Goal: Transaction & Acquisition: Download file/media

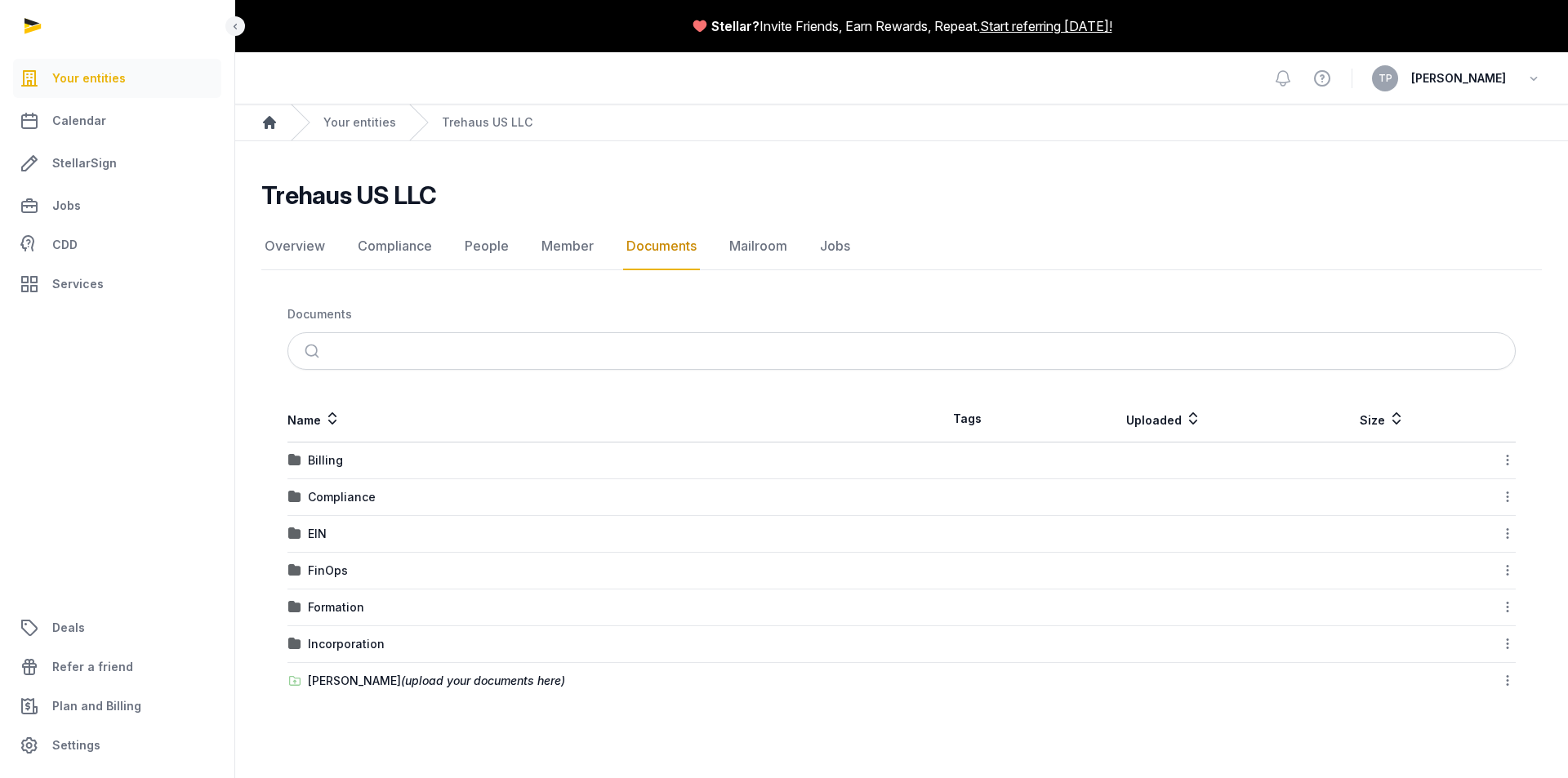
click at [271, 116] on icon "Breadcrumb" at bounding box center [269, 122] width 16 height 16
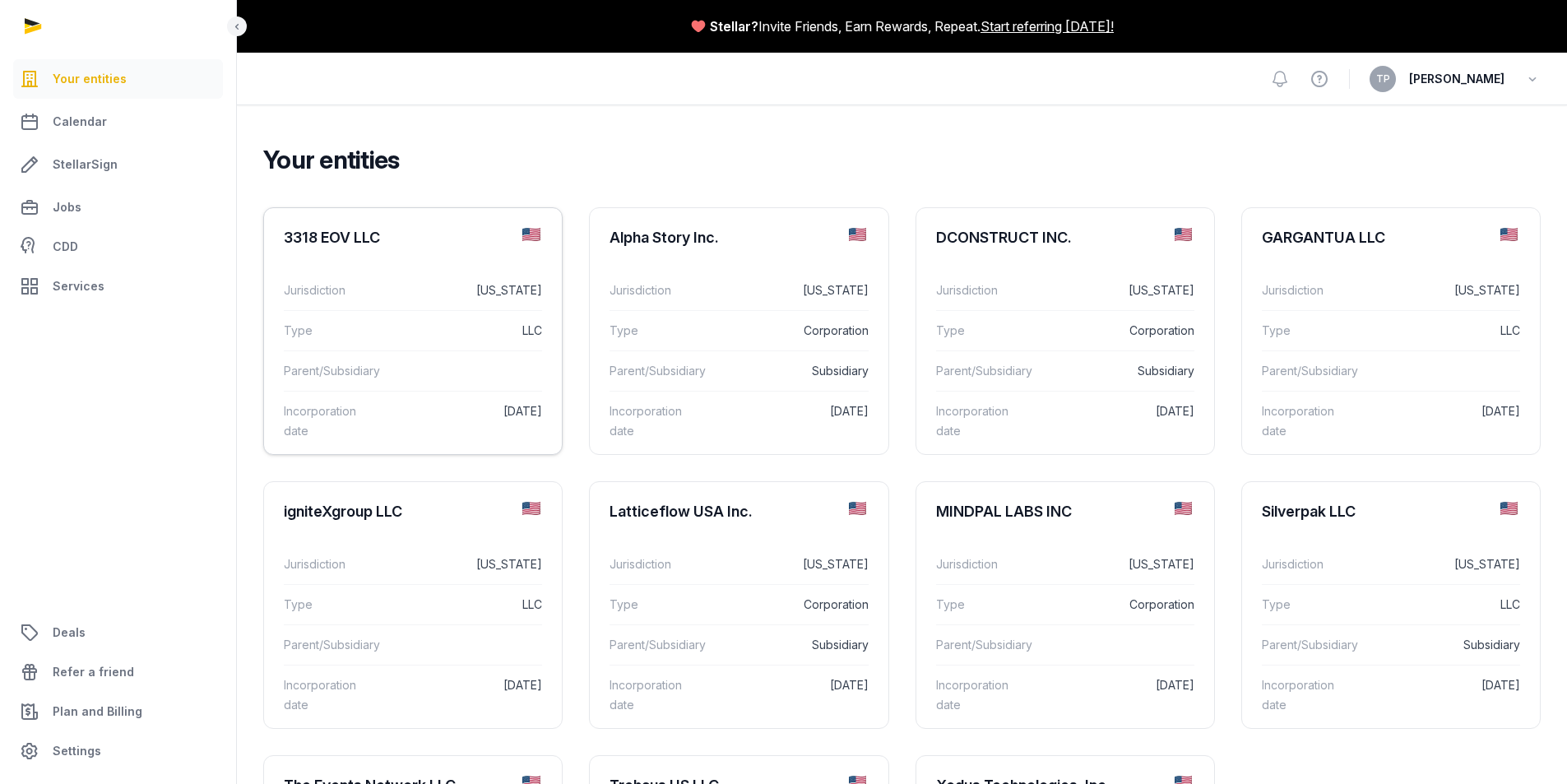
click at [374, 409] on dt "Incorporation date" at bounding box center [332, 421] width 98 height 39
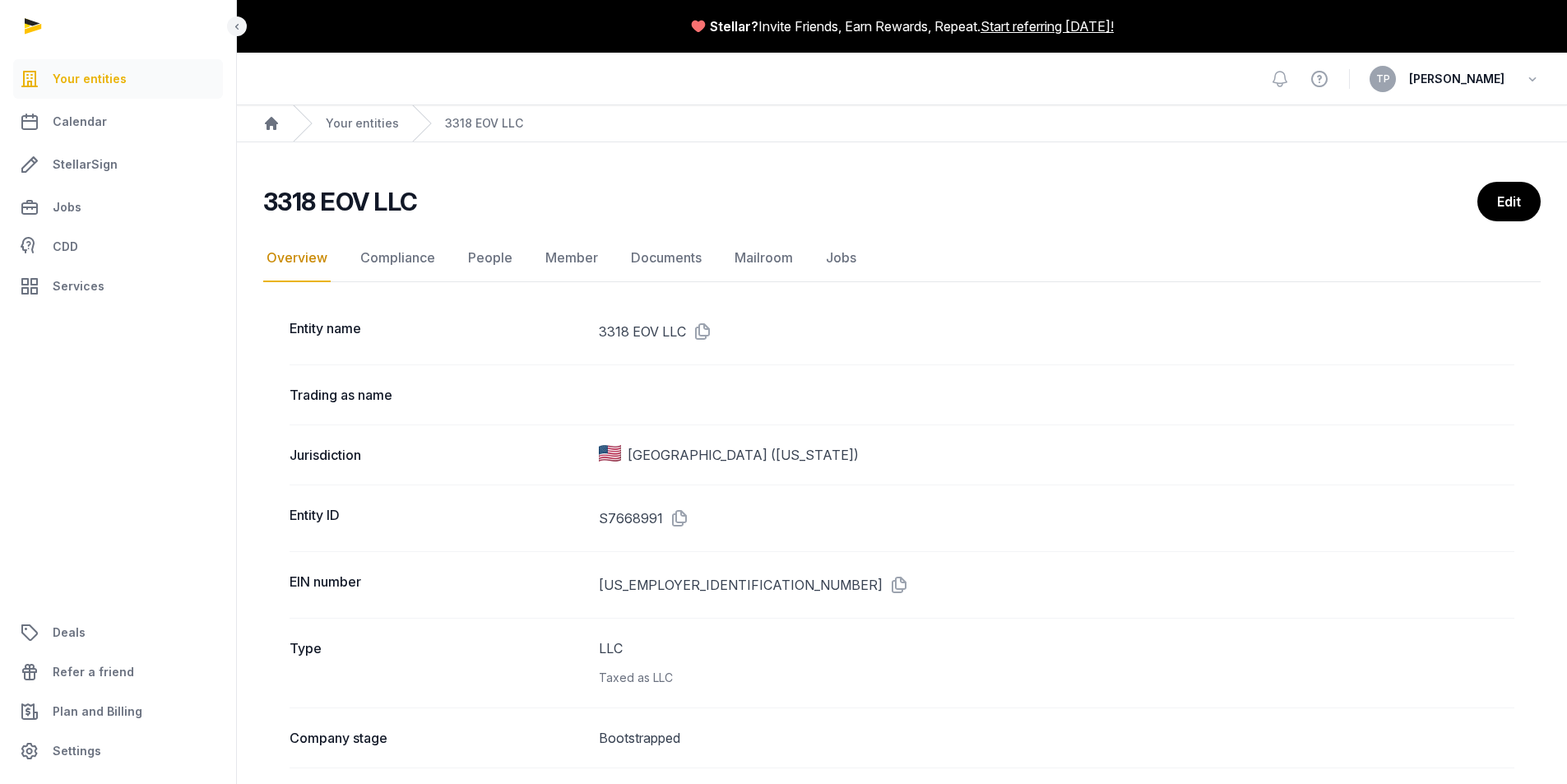
scroll to position [164, 0]
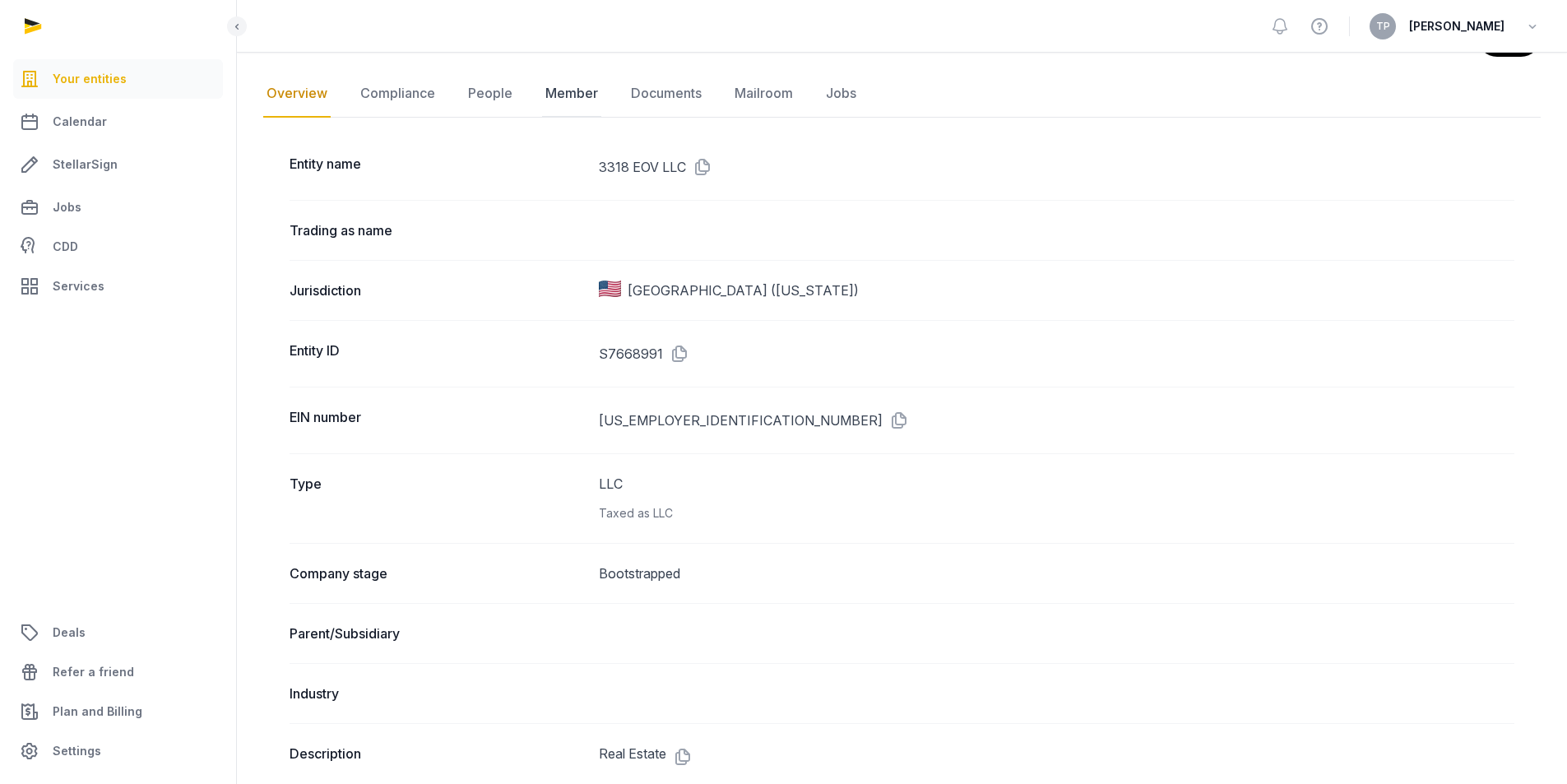
click at [562, 96] on link "Member" at bounding box center [571, 94] width 59 height 48
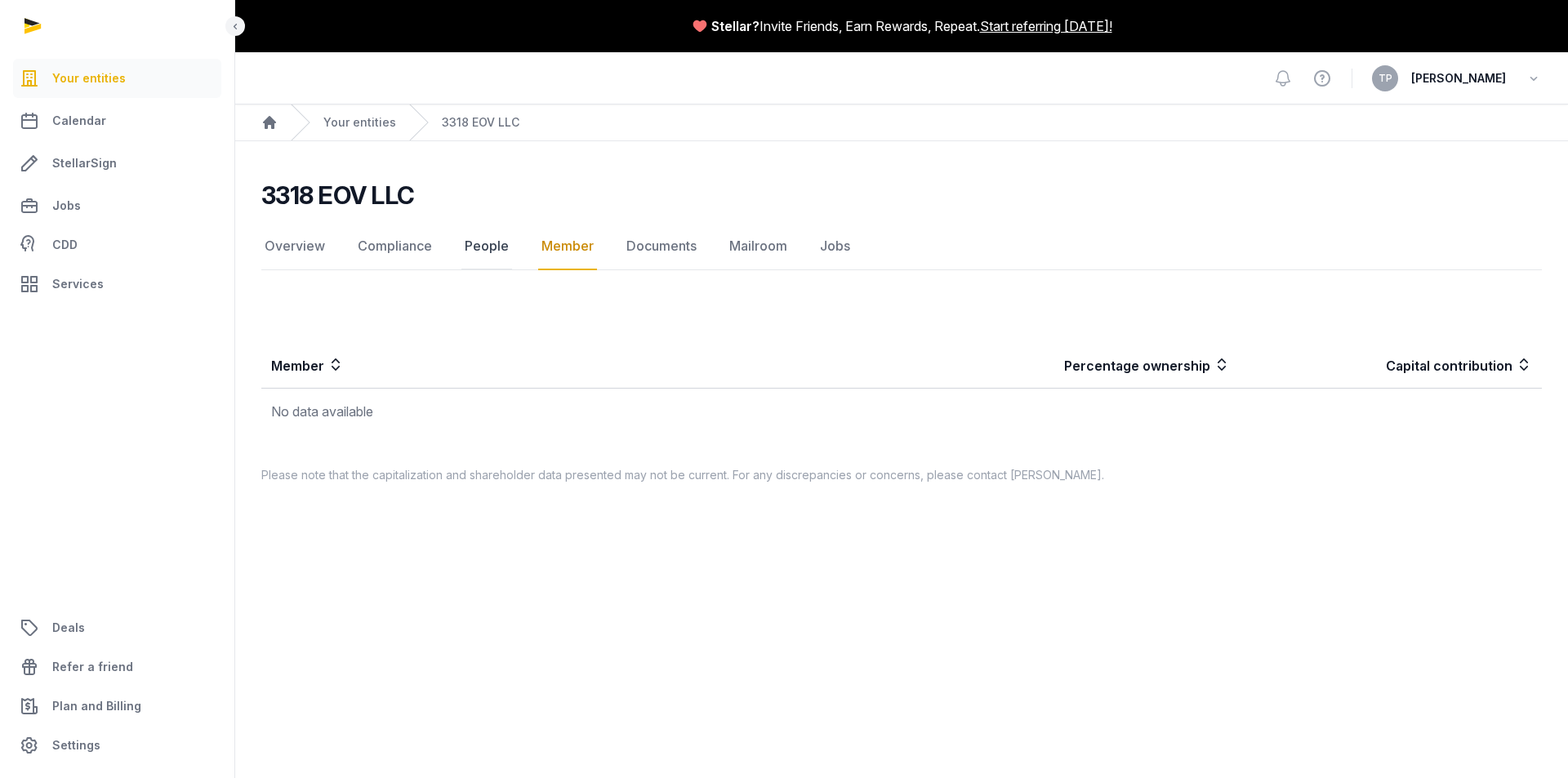
click at [478, 245] on link "People" at bounding box center [487, 246] width 51 height 48
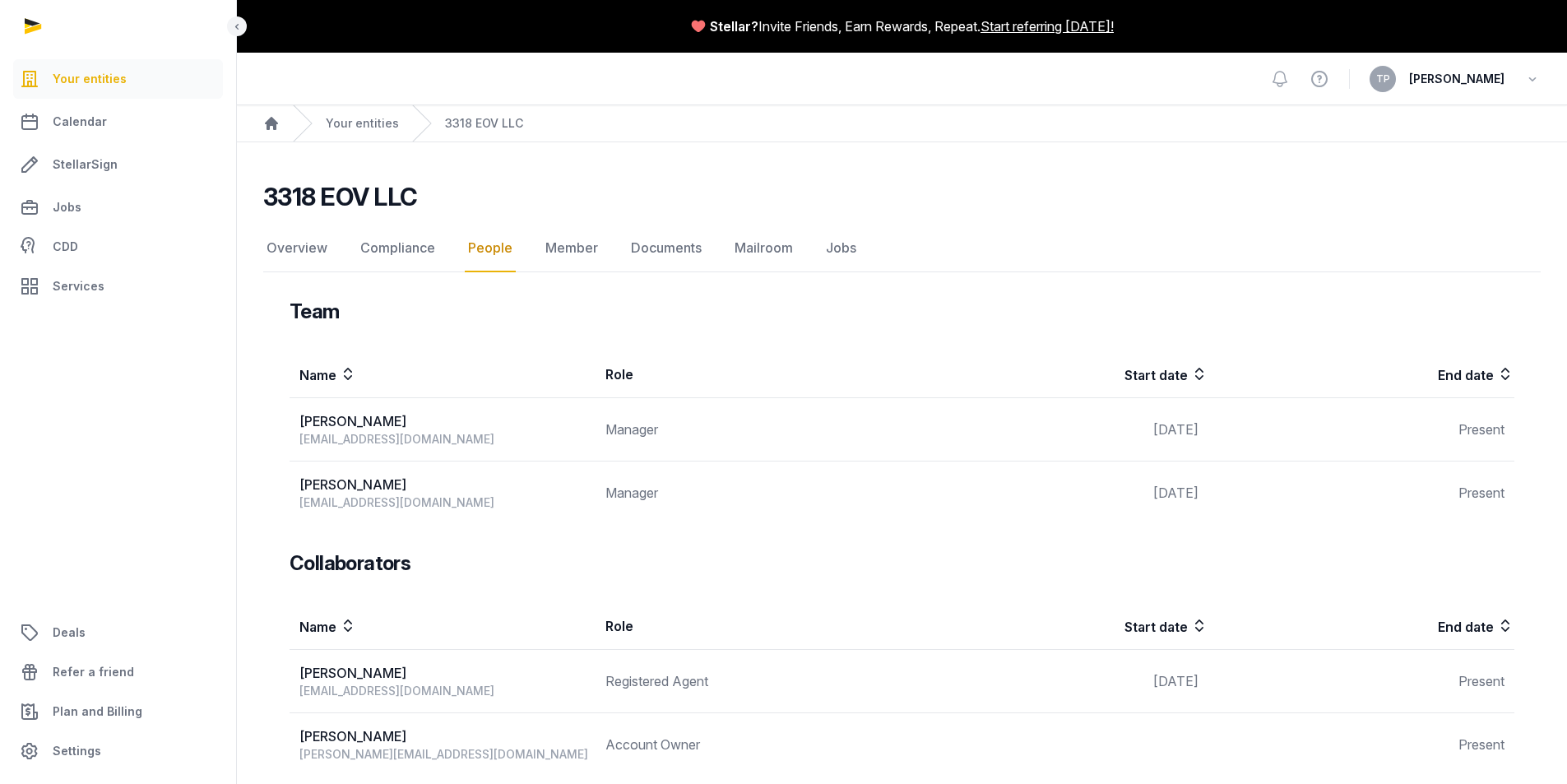
click at [263, 132] on div "Home" at bounding box center [271, 123] width 16 height 36
click at [270, 122] on icon "Breadcrumb" at bounding box center [271, 122] width 13 height 13
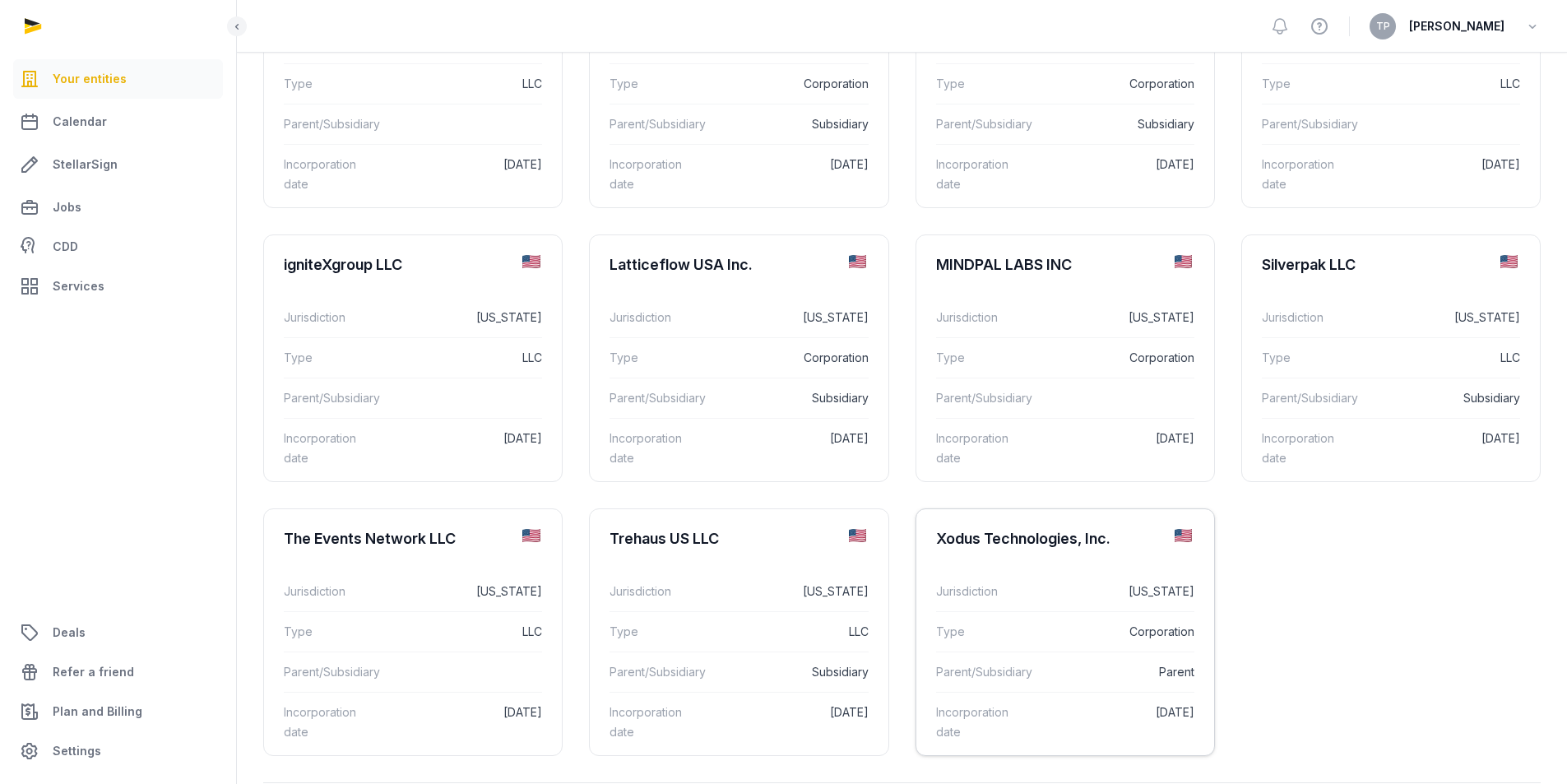
scroll to position [329, 0]
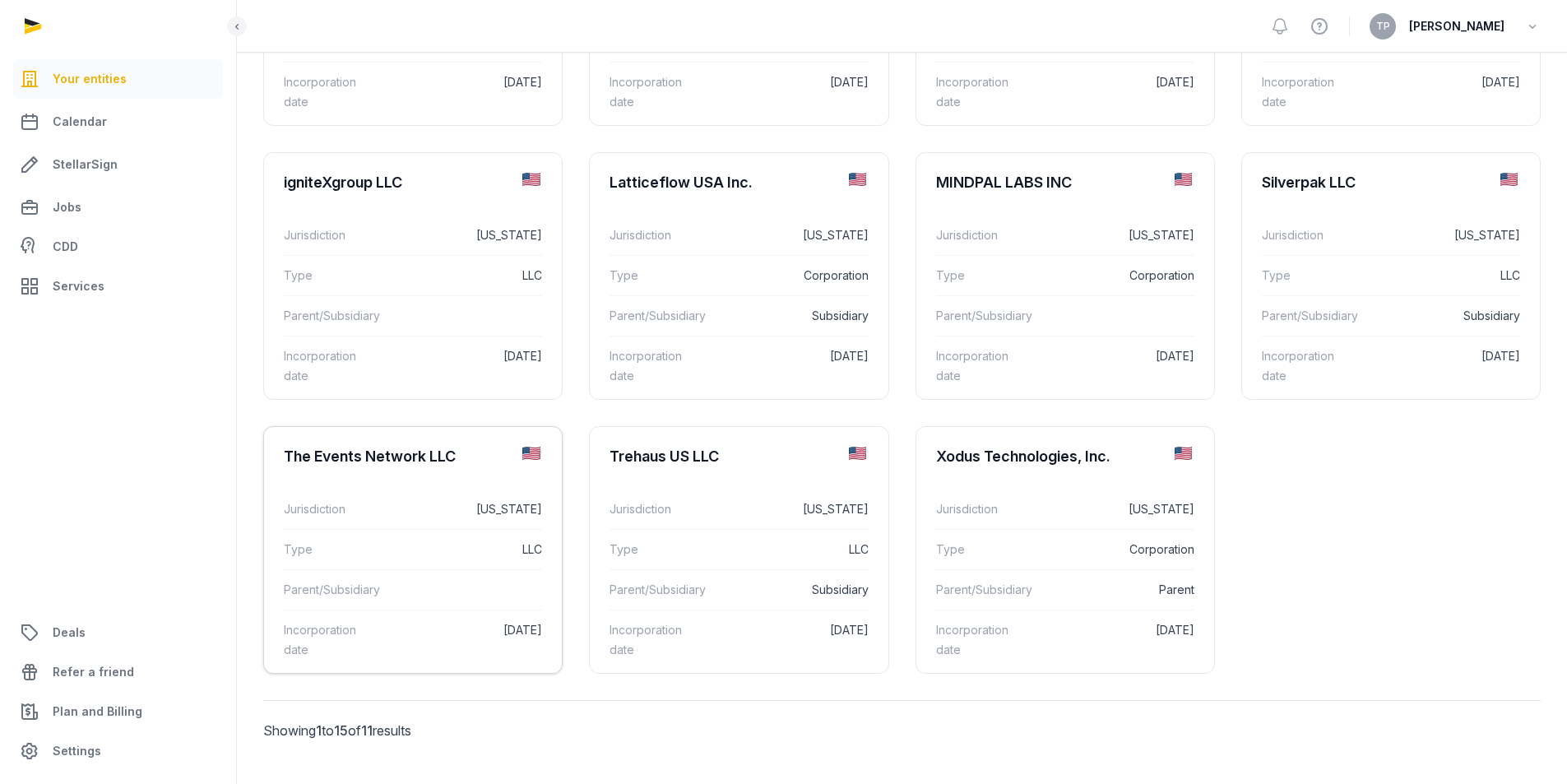
click at [414, 547] on dd "LLC" at bounding box center [468, 549] width 147 height 20
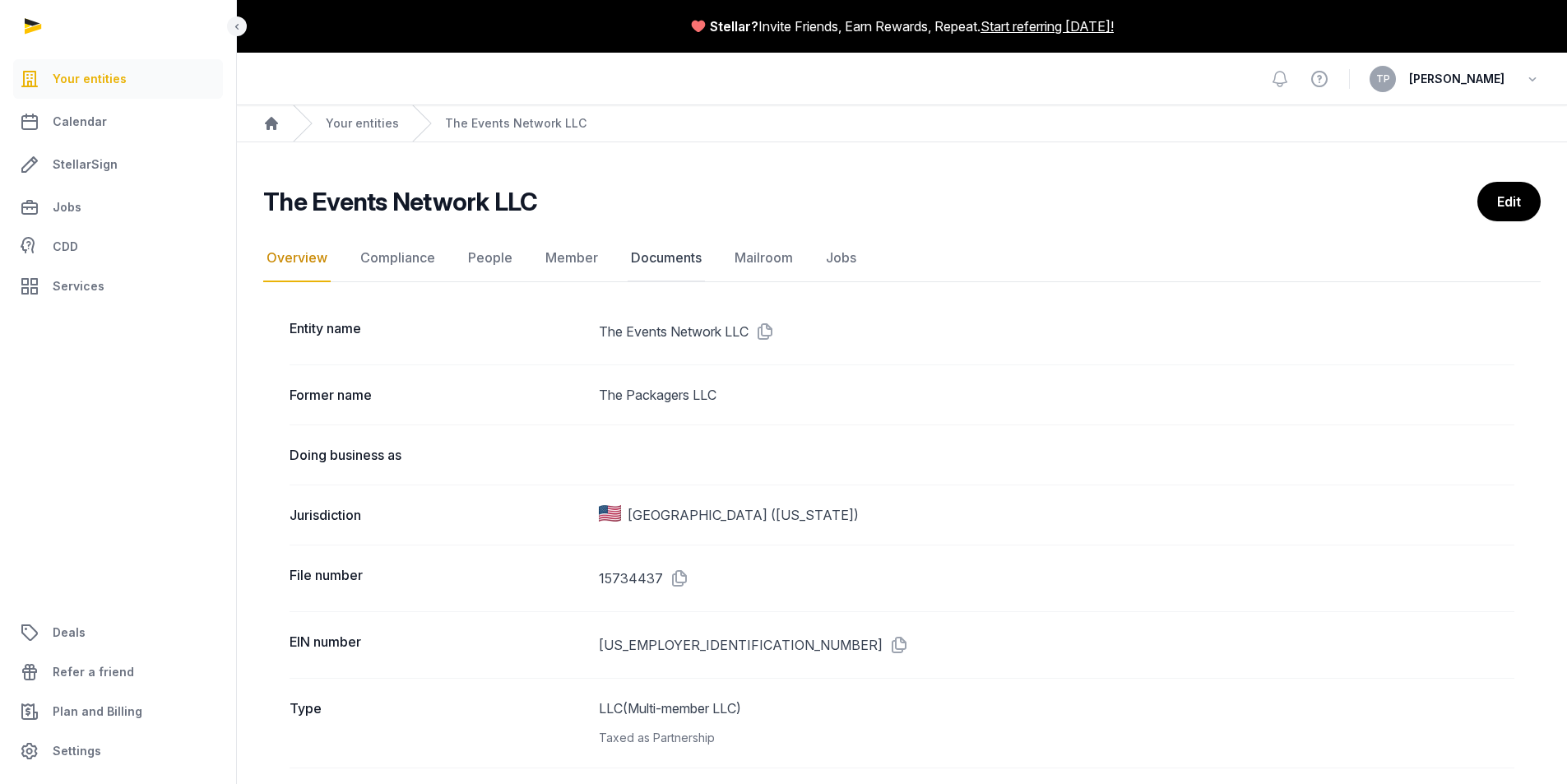
click at [658, 246] on link "Documents" at bounding box center [666, 258] width 77 height 48
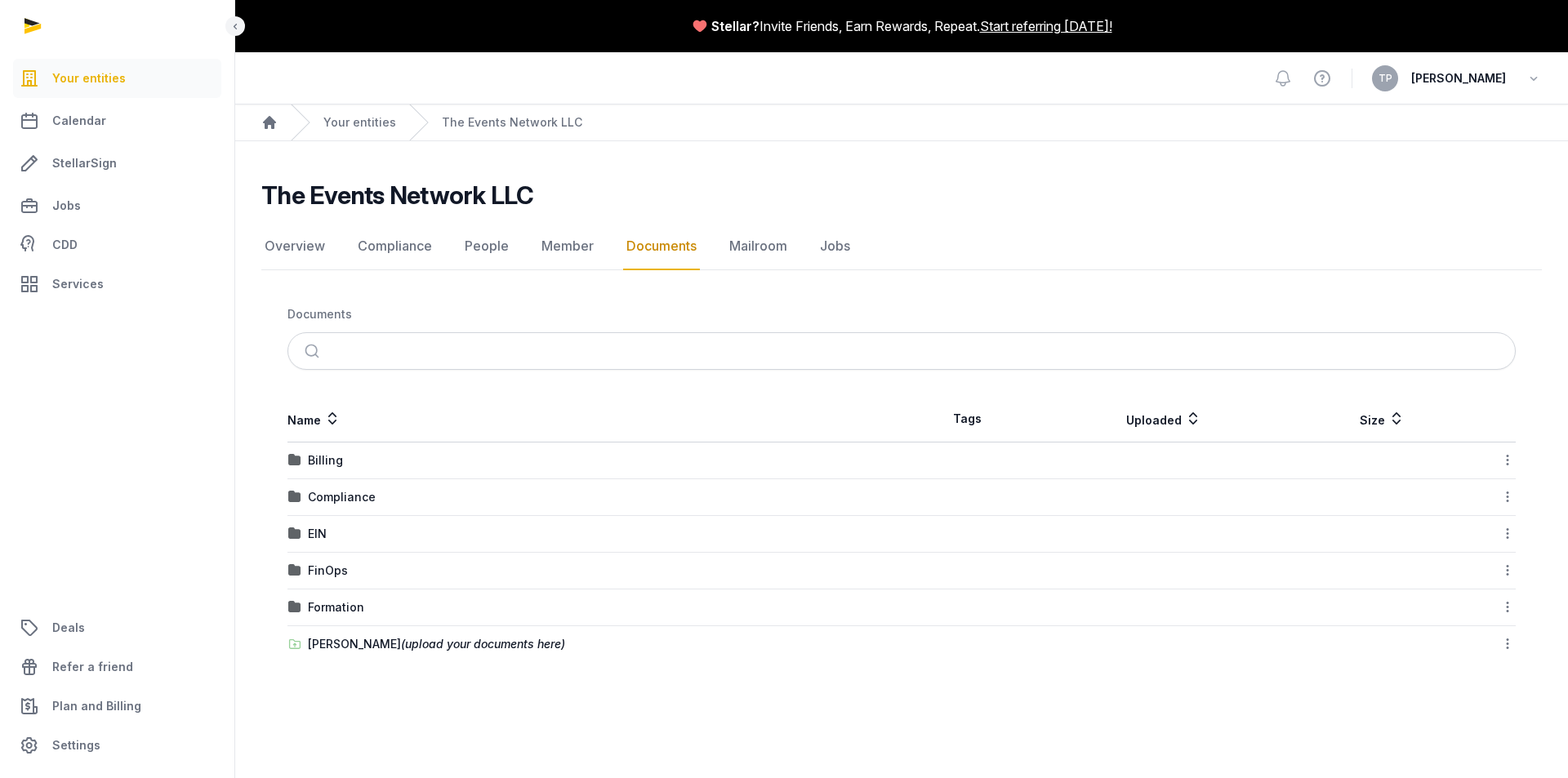
click at [337, 644] on div "[PERSON_NAME] (upload your documents here)" at bounding box center [436, 643] width 258 height 16
click at [0, 0] on div "Loading" at bounding box center [0, 0] width 0 height 0
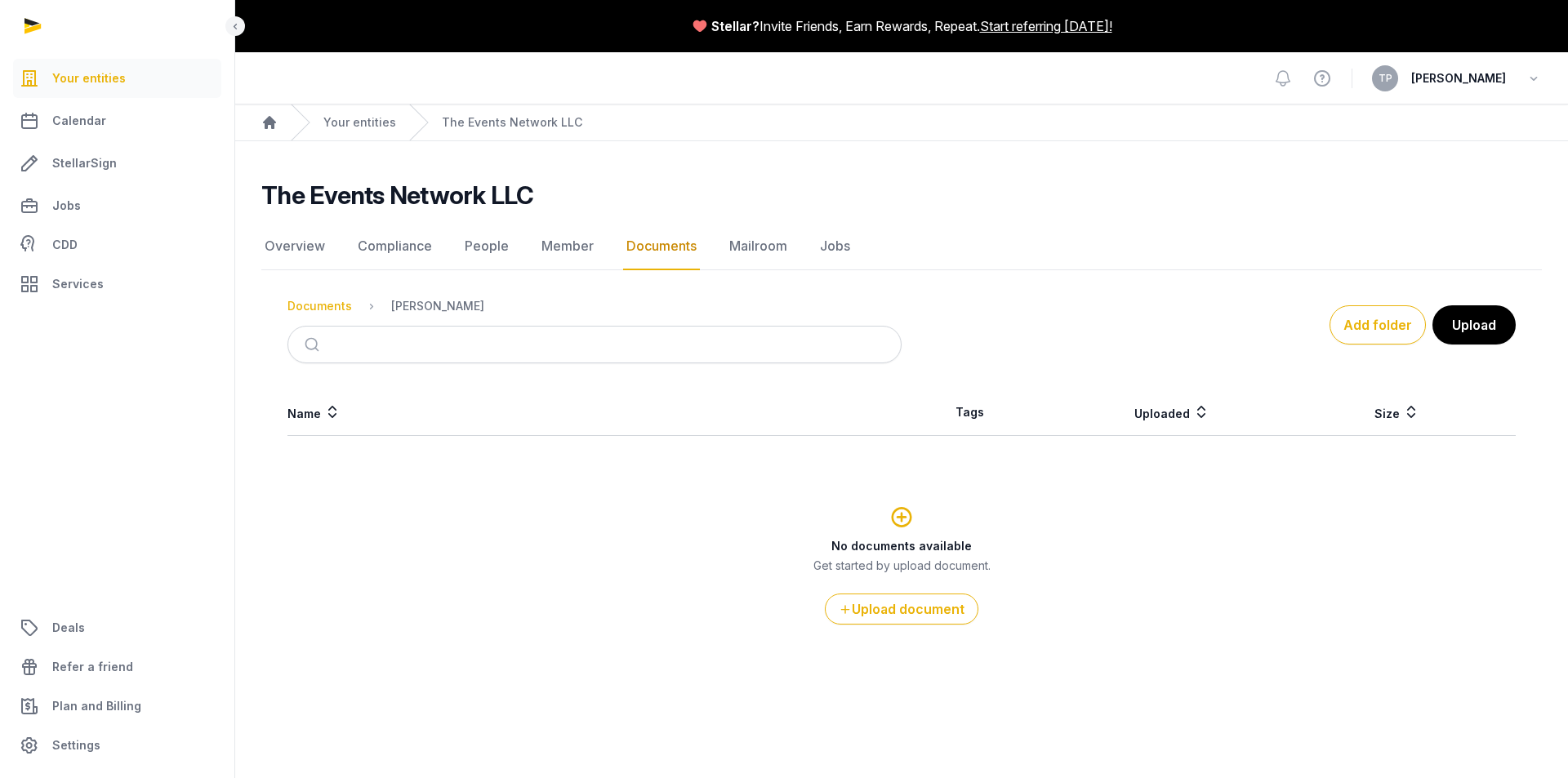
click at [320, 313] on div "Documents" at bounding box center [320, 306] width 65 height 16
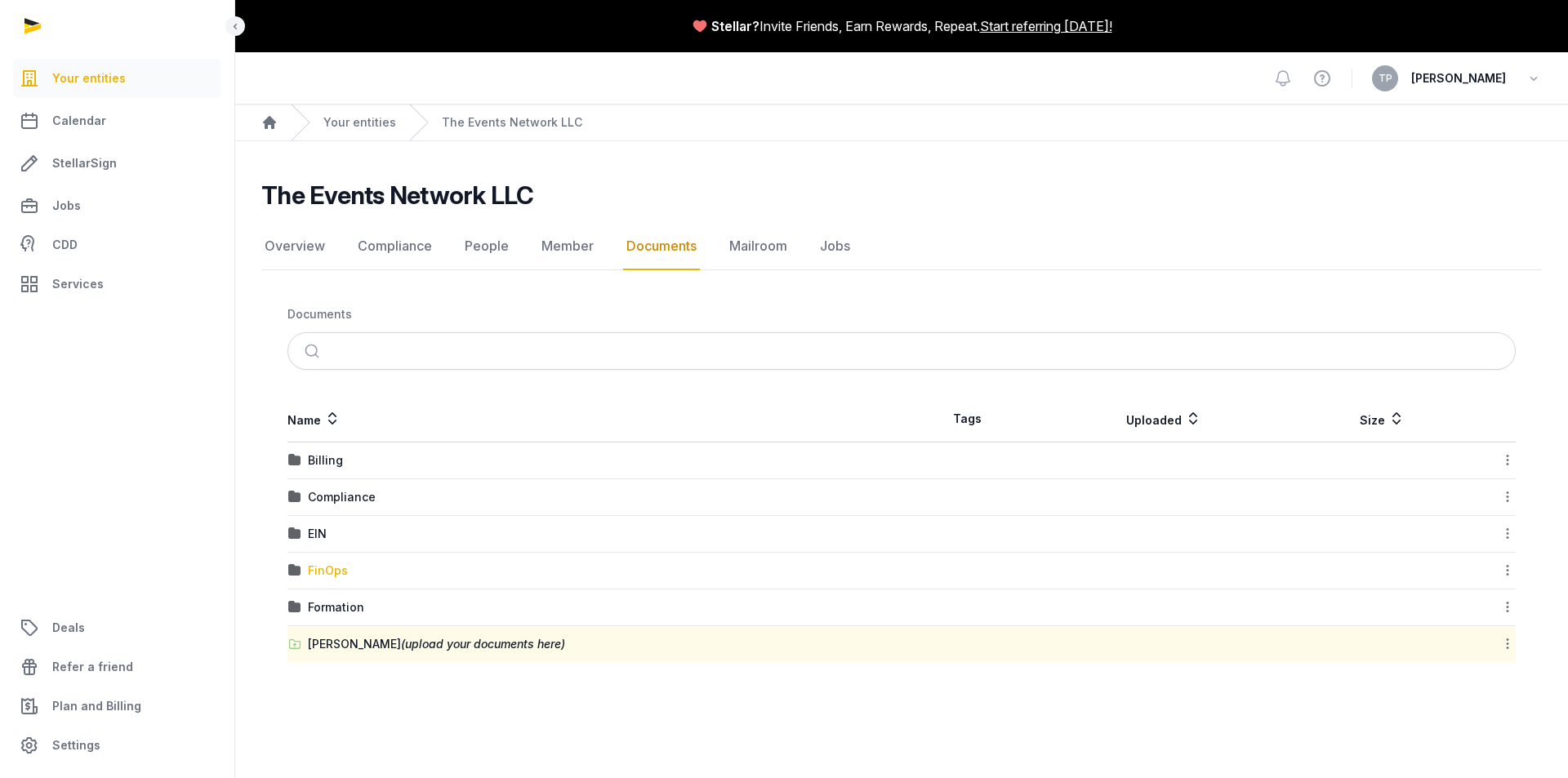
click at [329, 570] on div "FinOps" at bounding box center [327, 570] width 40 height 16
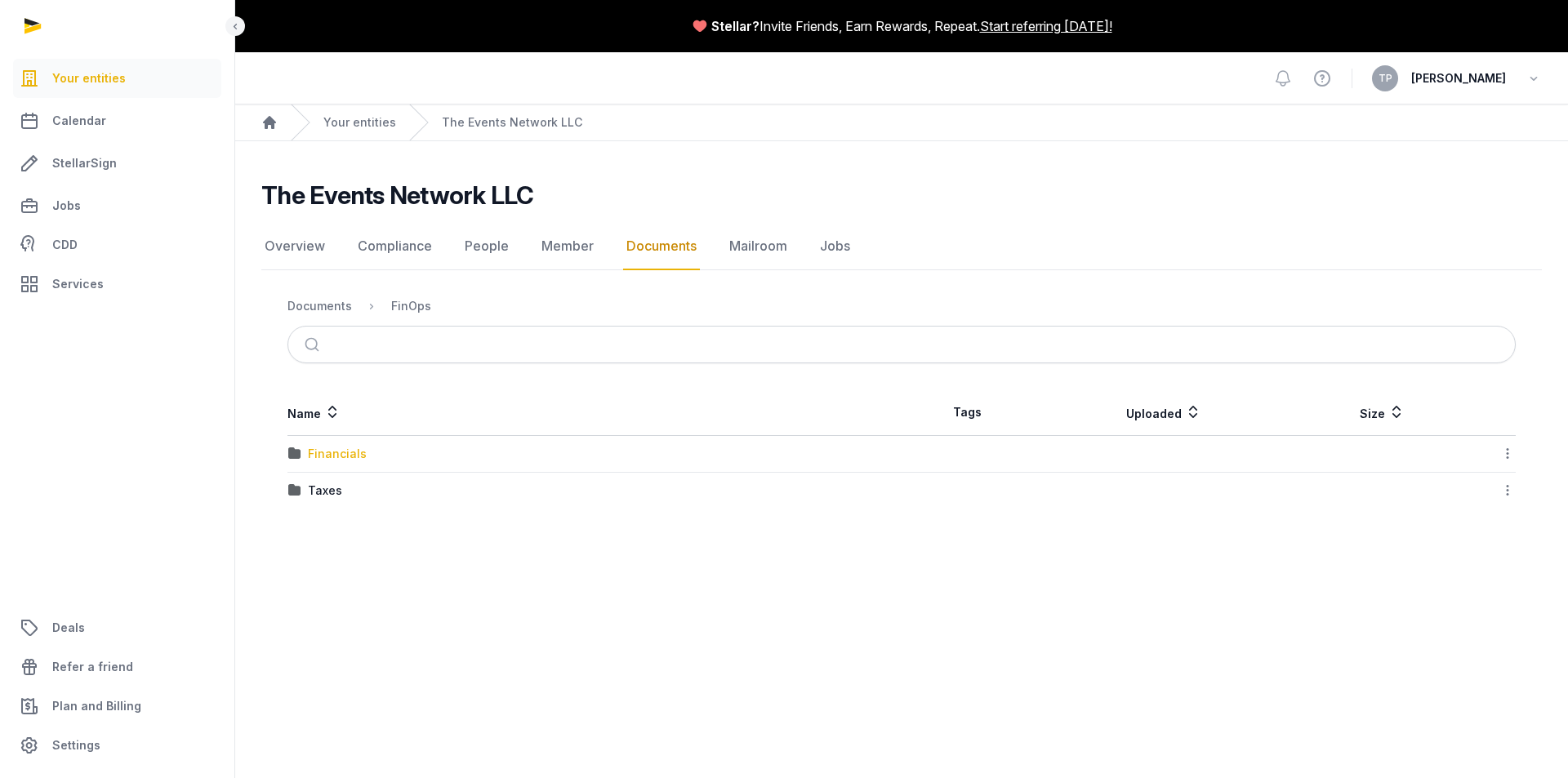
click at [340, 454] on div "Financials" at bounding box center [337, 454] width 59 height 16
click at [329, 455] on div "2024" at bounding box center [323, 454] width 31 height 16
click at [337, 450] on div "Expenses" at bounding box center [335, 454] width 54 height 16
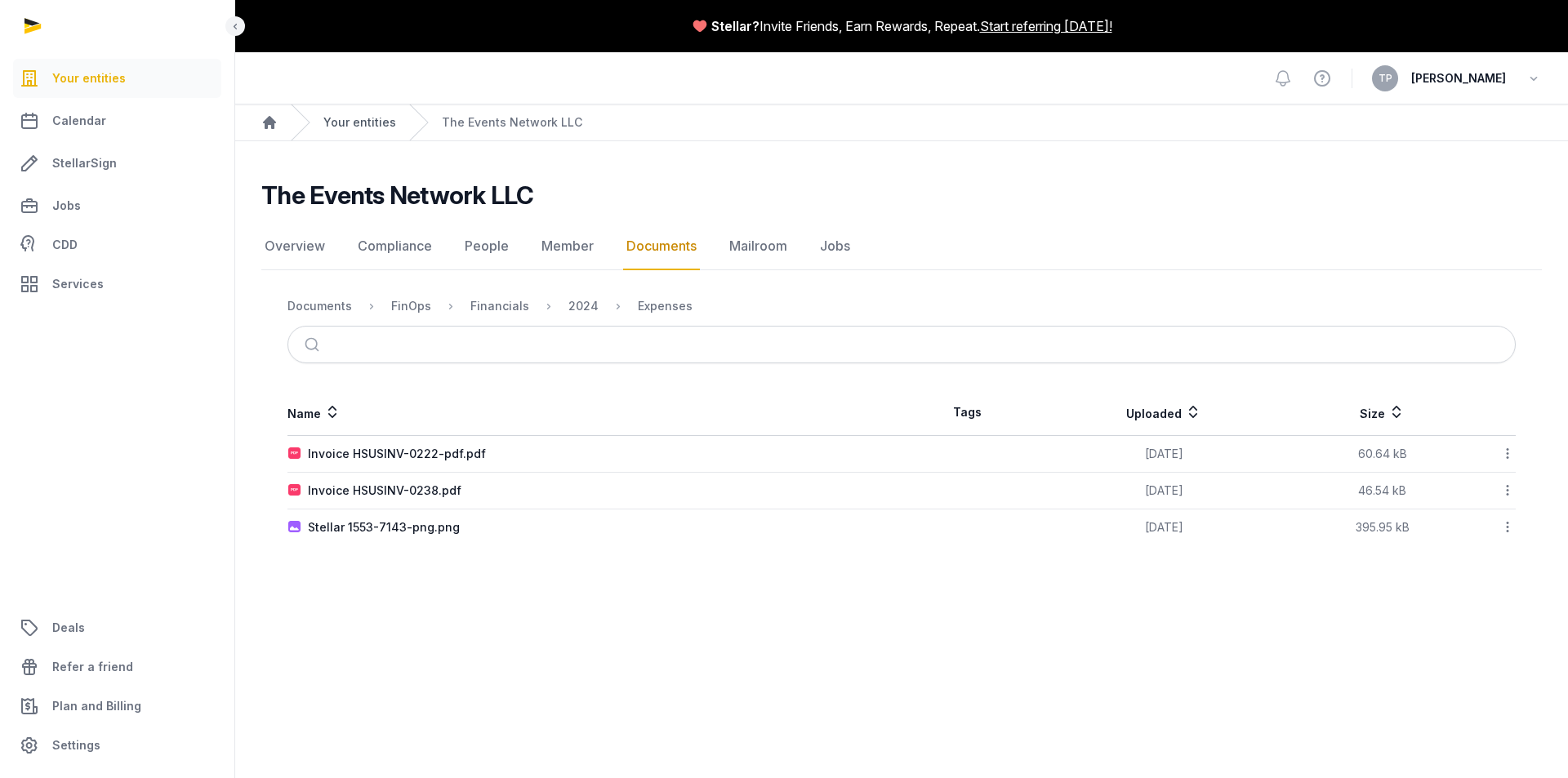
click at [364, 120] on link "Your entities" at bounding box center [359, 122] width 73 height 16
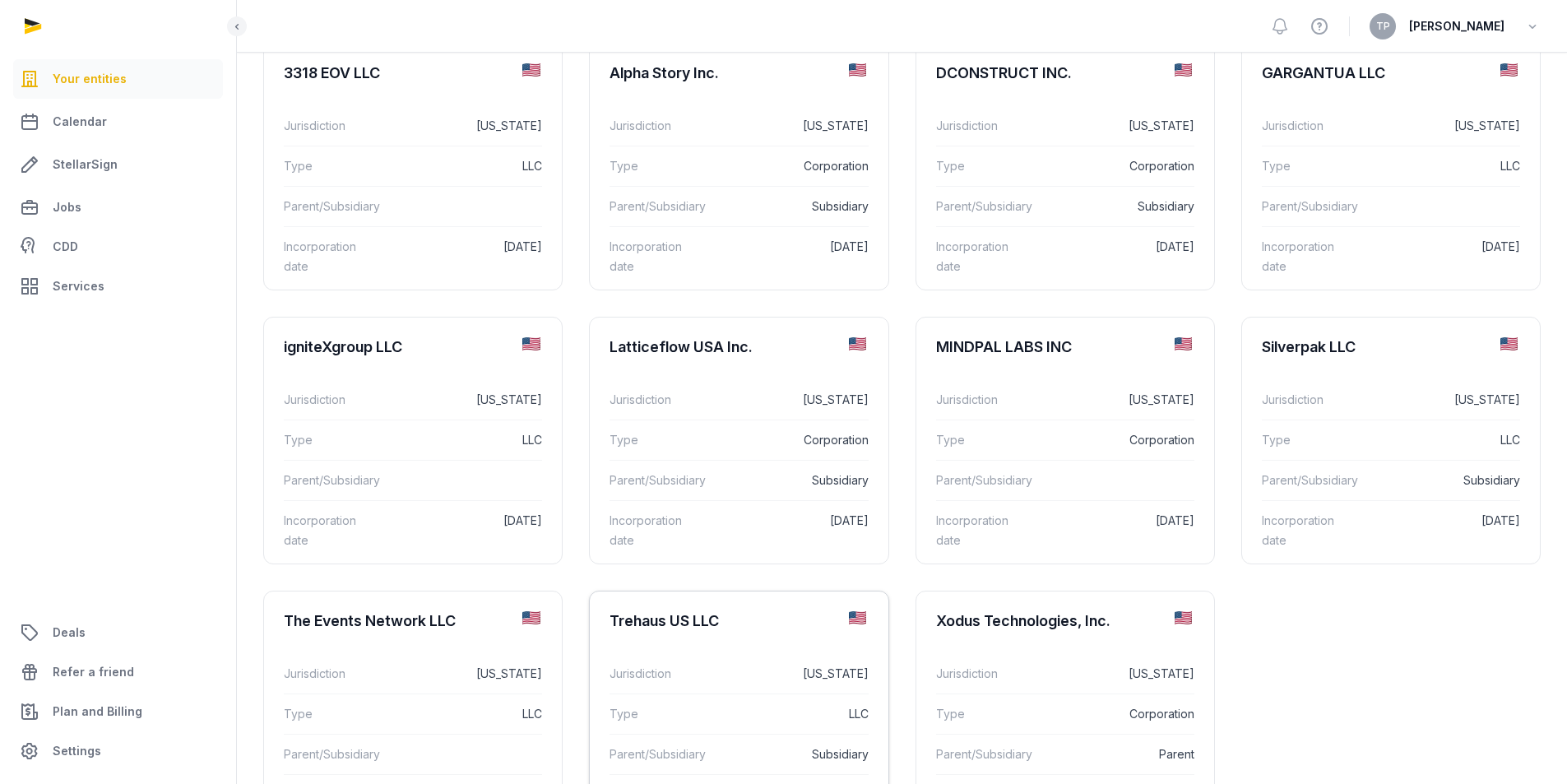
scroll to position [365, 0]
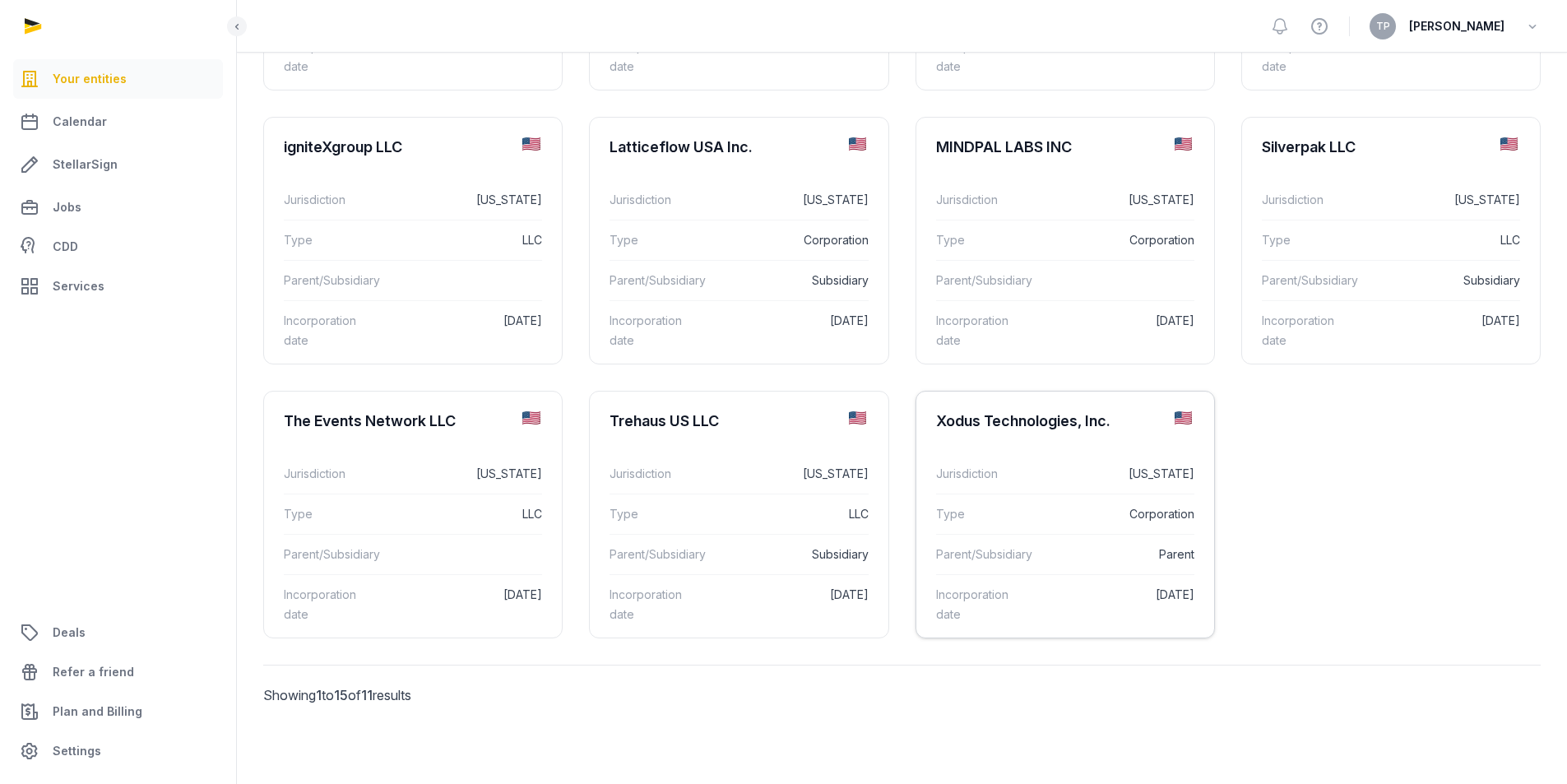
click at [985, 528] on div "Type Corporation" at bounding box center [1065, 513] width 259 height 40
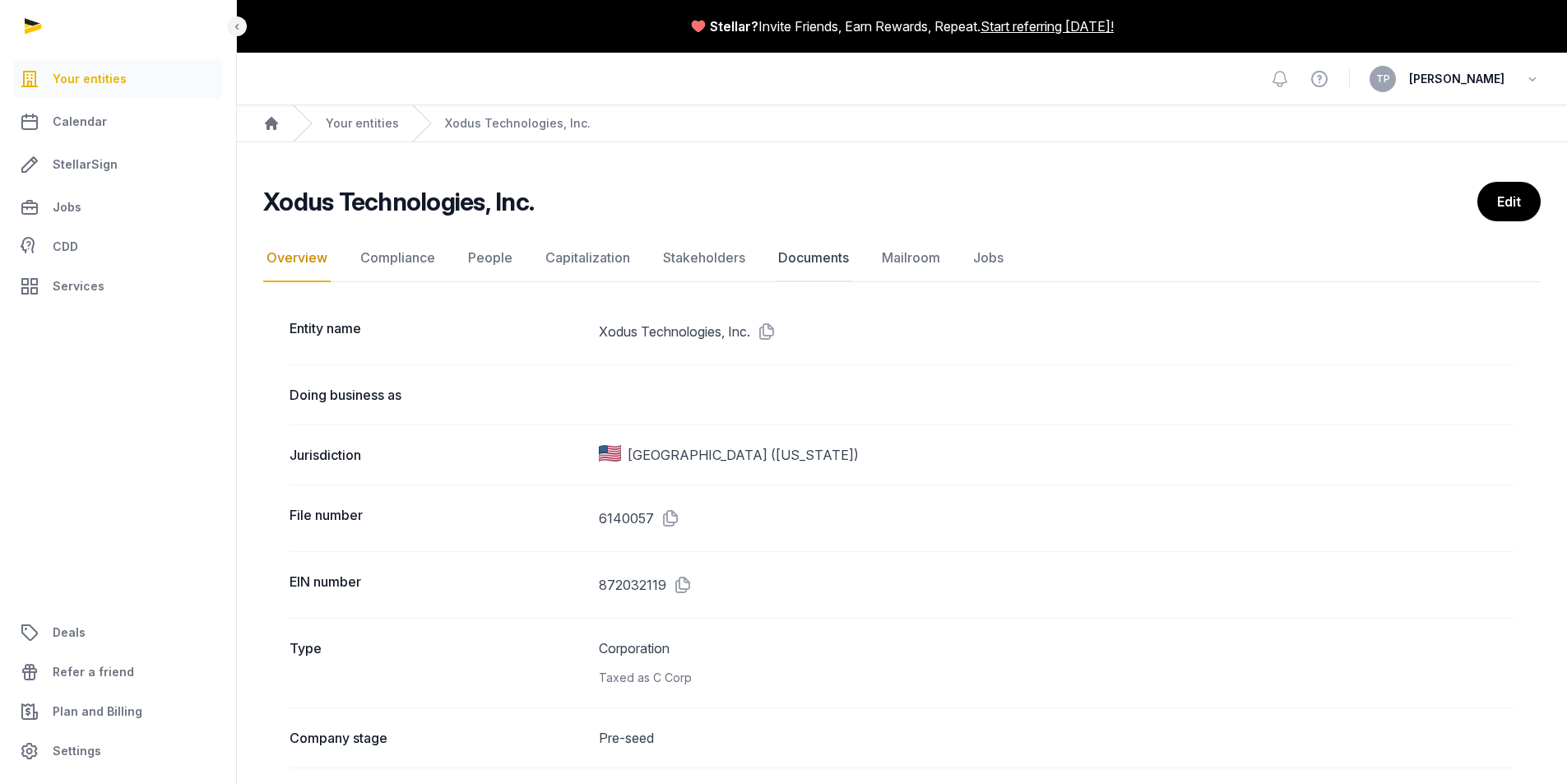
click at [825, 247] on link "Documents" at bounding box center [813, 258] width 77 height 48
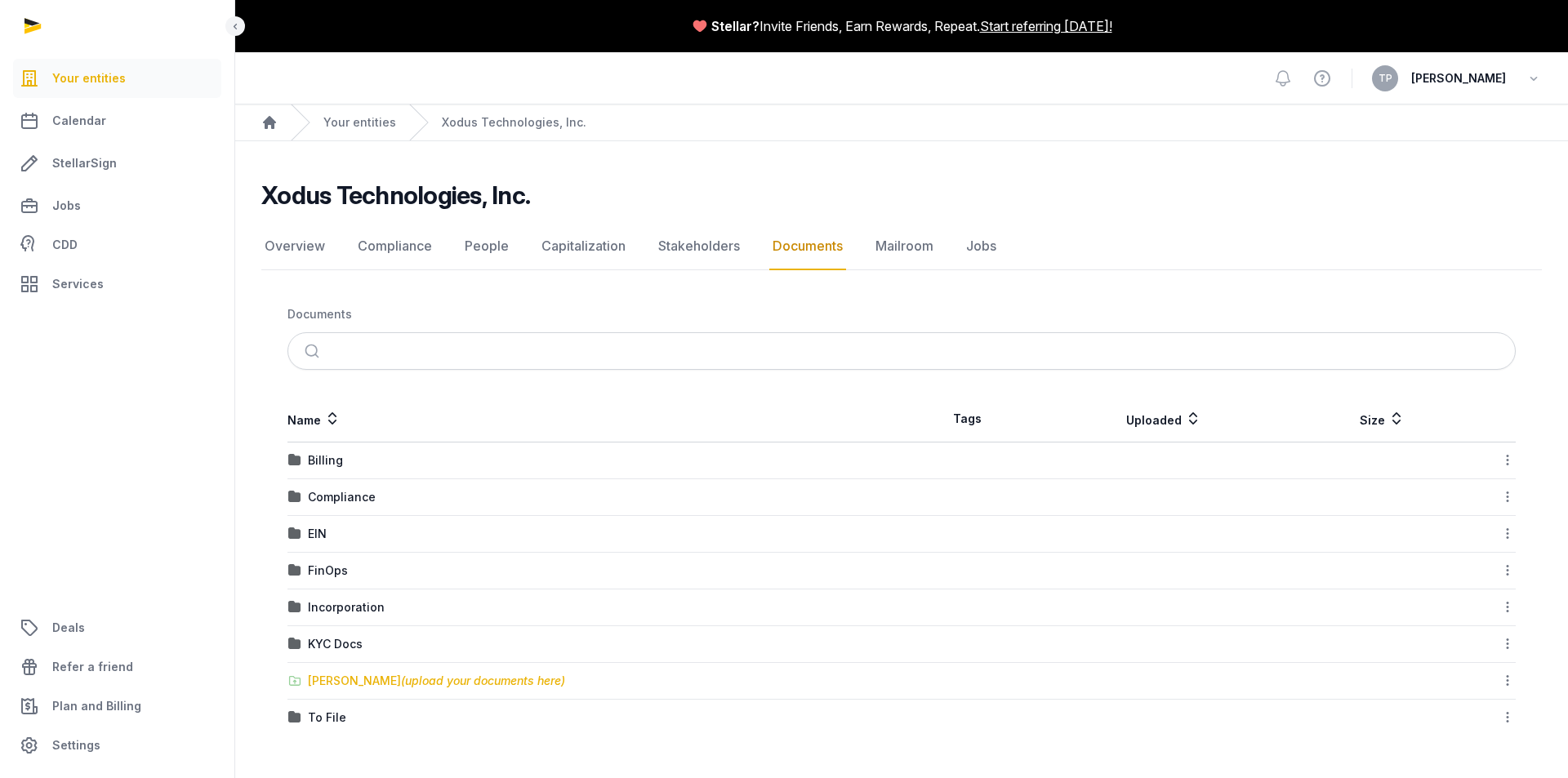
click at [401, 679] on span "(upload your documents here)" at bounding box center [483, 680] width 164 height 14
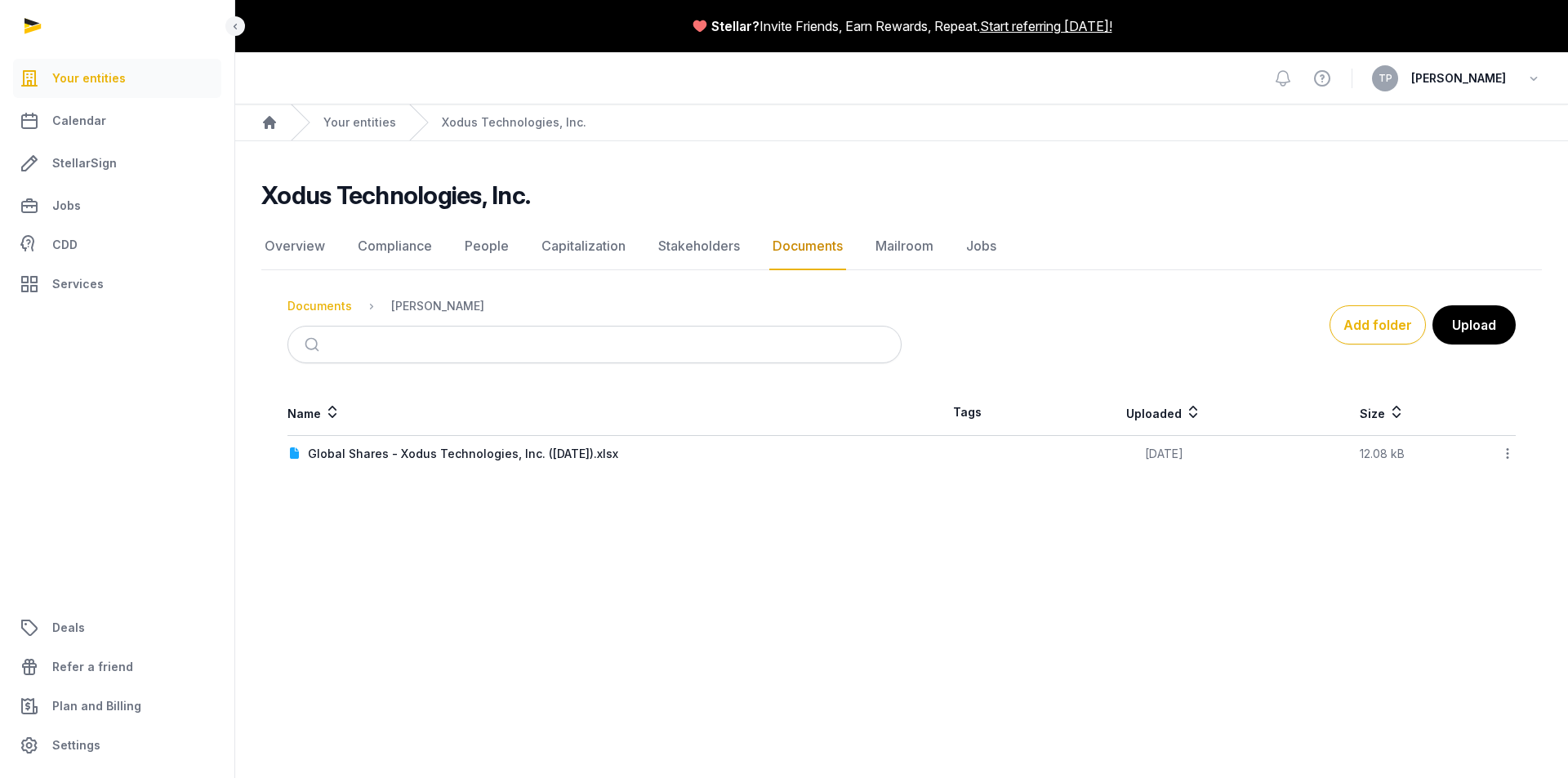
click at [316, 313] on div "Documents" at bounding box center [320, 306] width 65 height 16
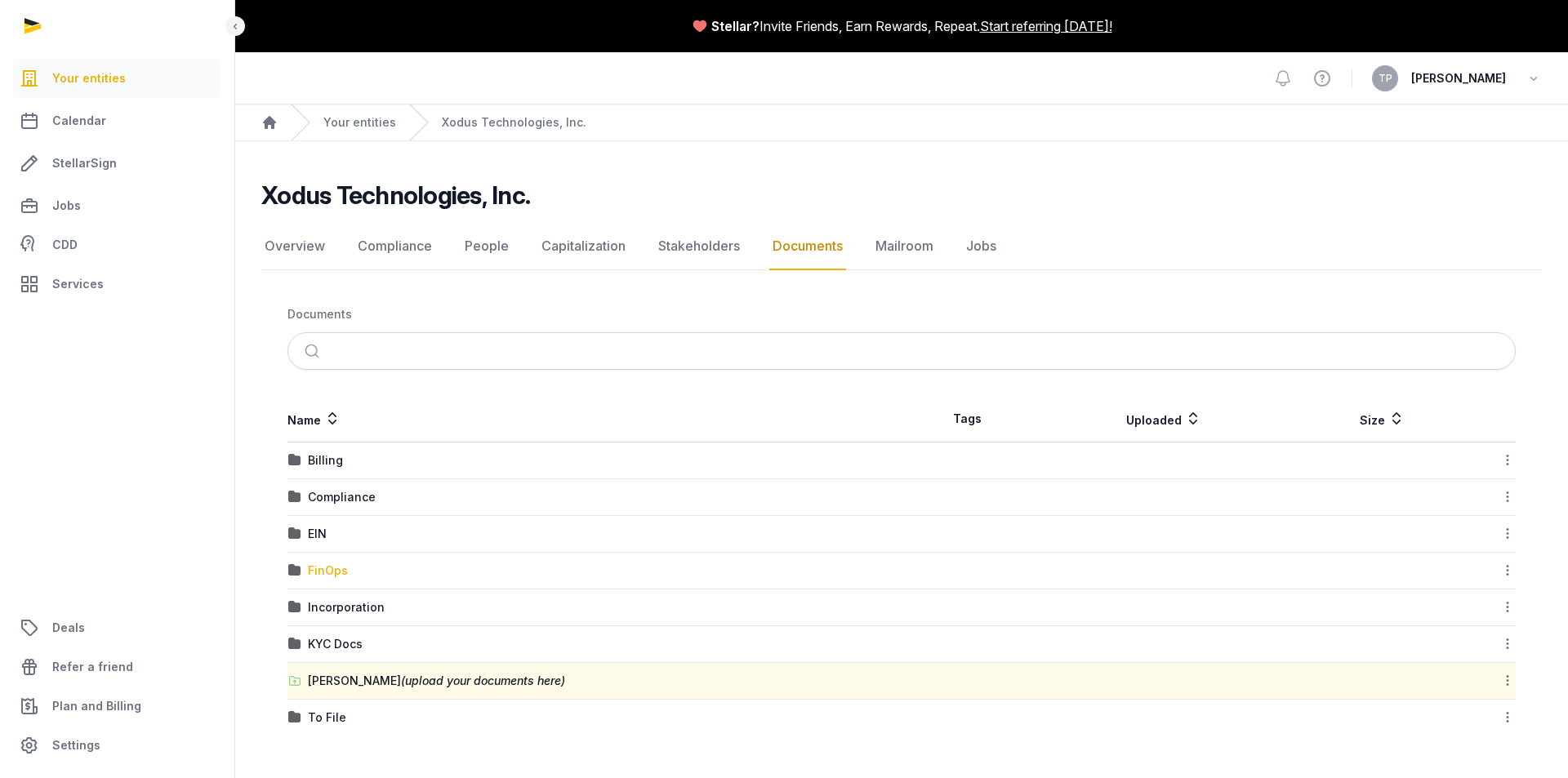
click at [317, 572] on div "FinOps" at bounding box center [327, 570] width 40 height 16
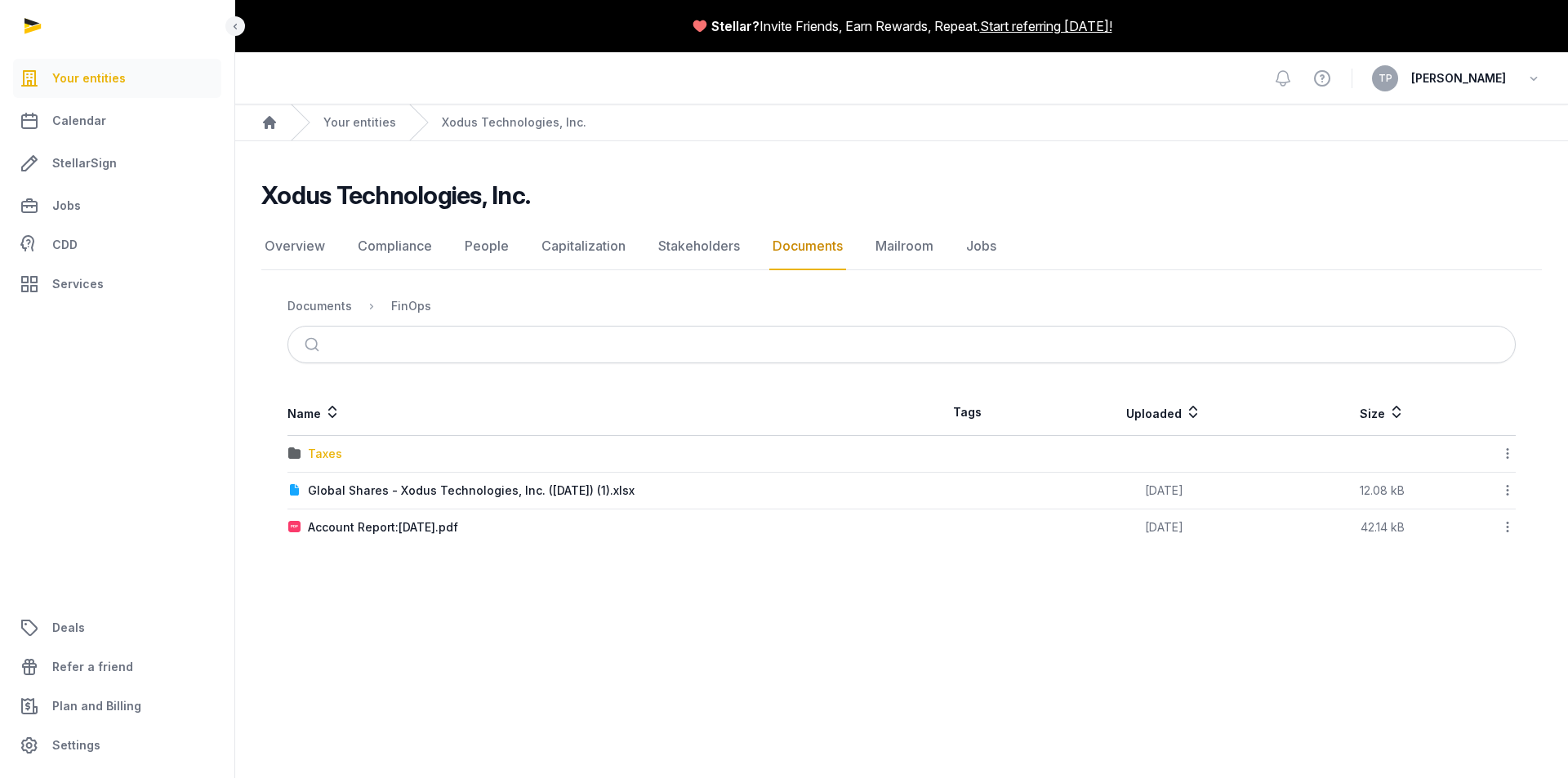
click at [324, 459] on div "Taxes" at bounding box center [325, 454] width 34 height 16
click at [331, 488] on div "Federal" at bounding box center [329, 490] width 42 height 16
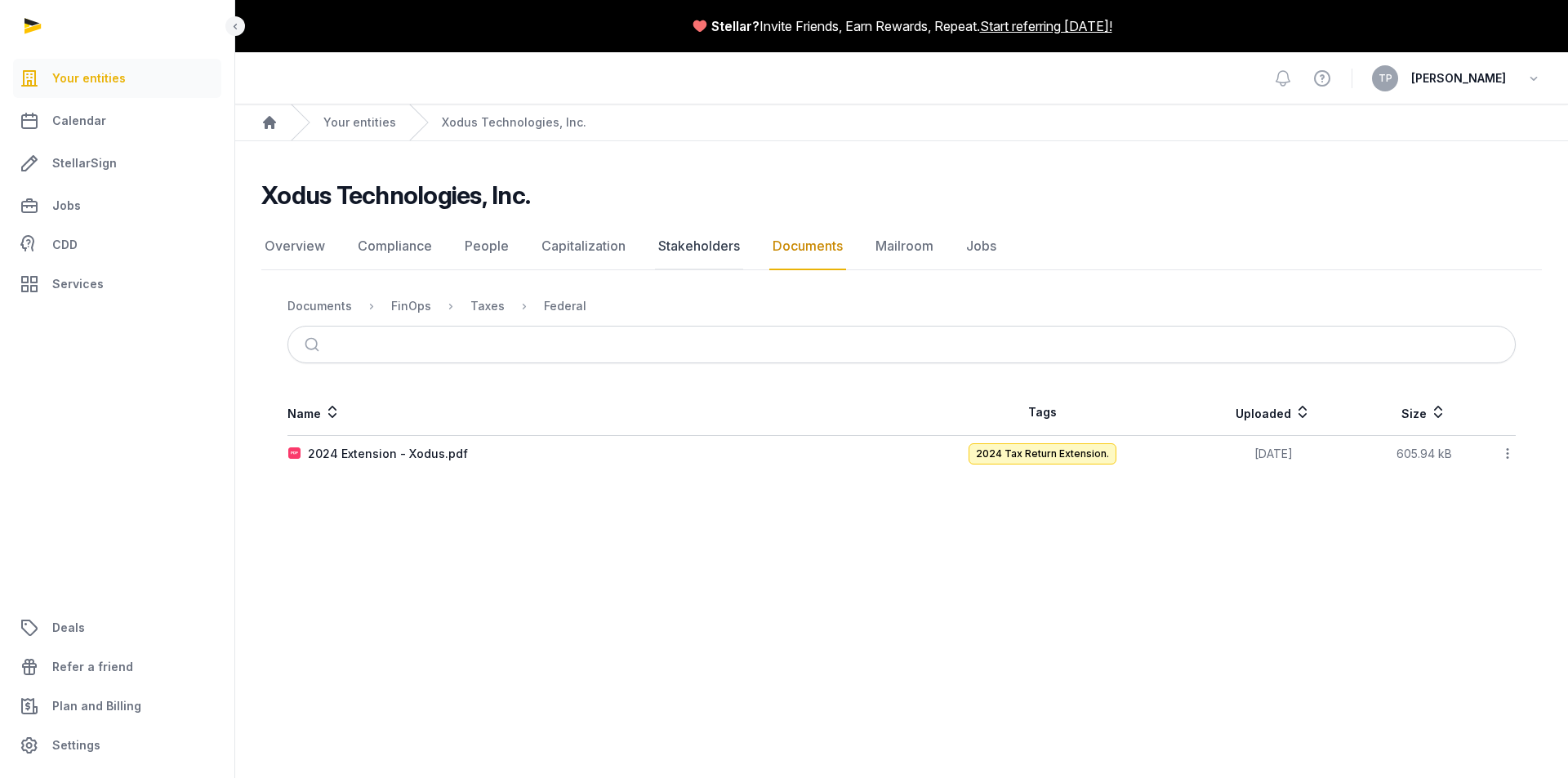
click at [696, 253] on link "Stakeholders" at bounding box center [699, 246] width 88 height 48
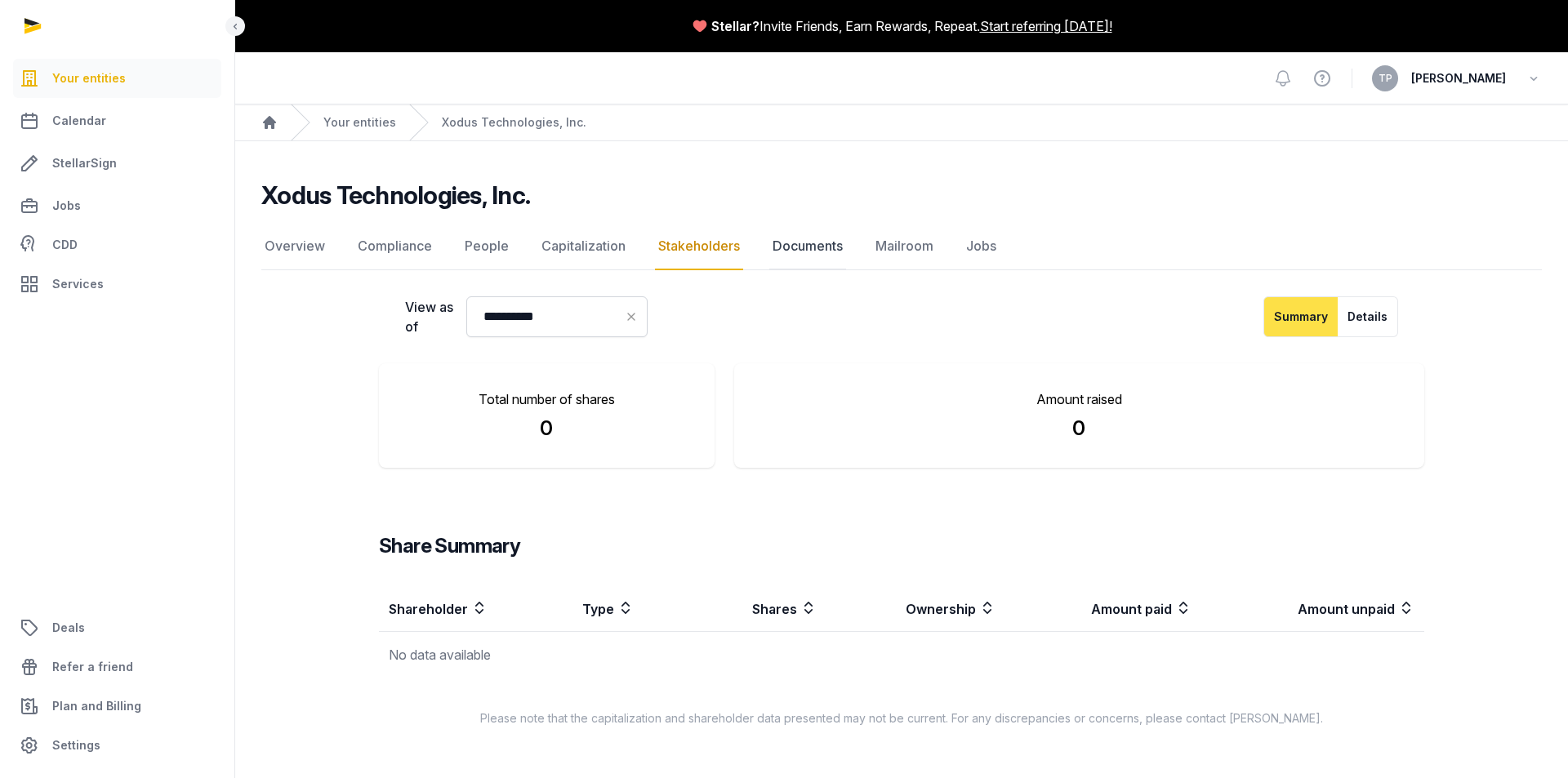
click at [827, 240] on link "Documents" at bounding box center [807, 246] width 76 height 48
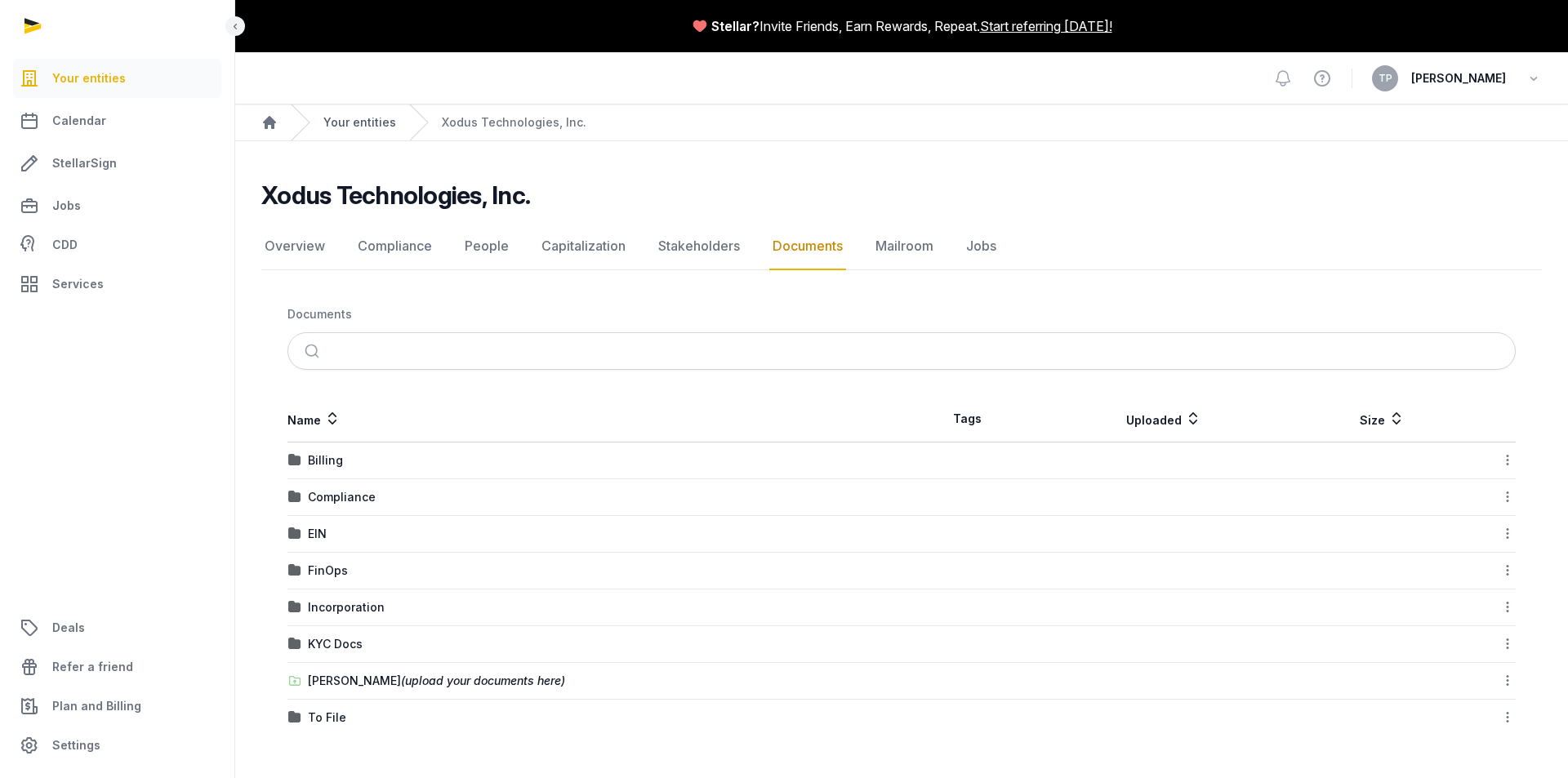
click at [350, 125] on link "Your entities" at bounding box center [359, 122] width 73 height 16
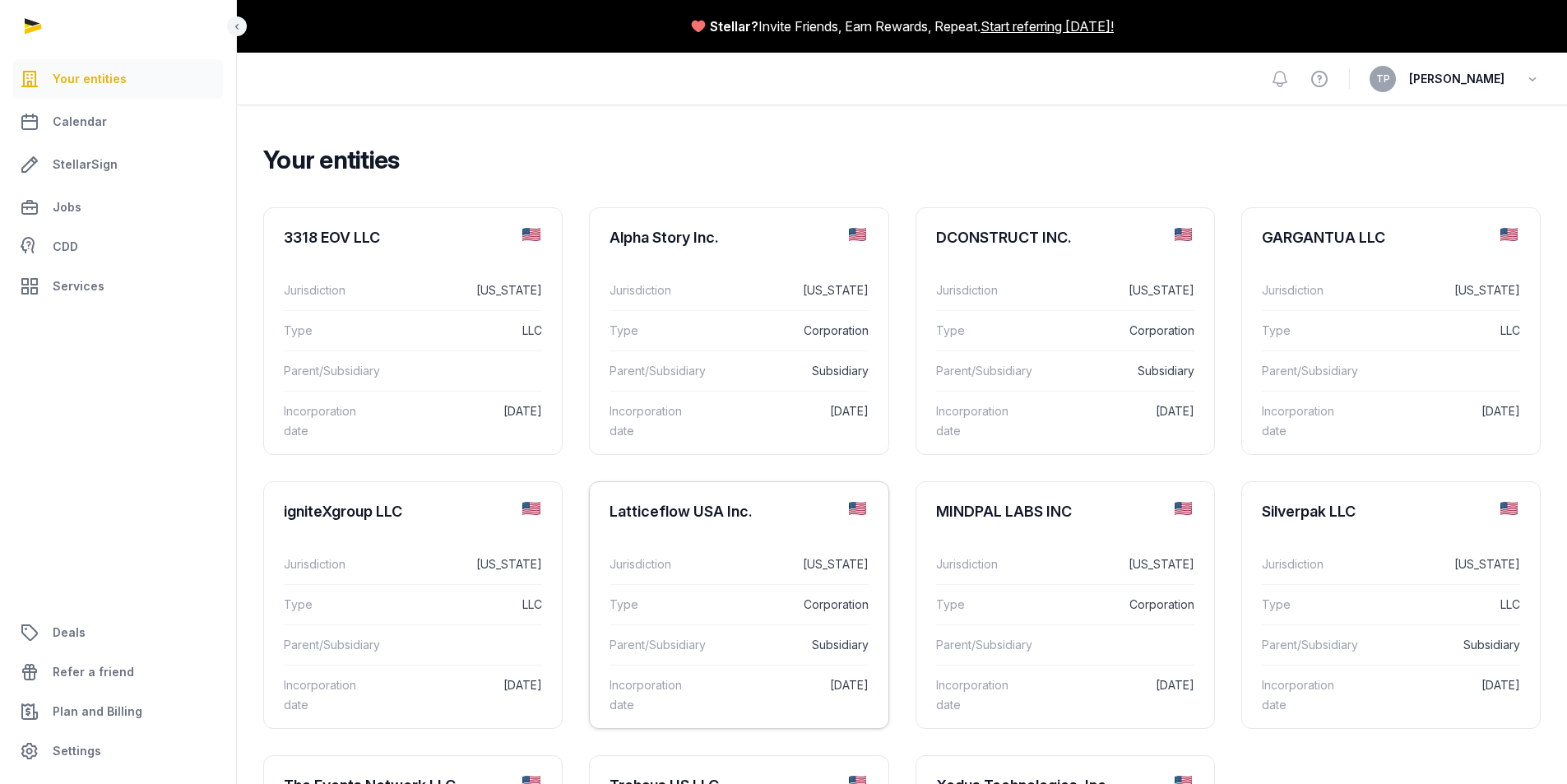
scroll to position [164, 0]
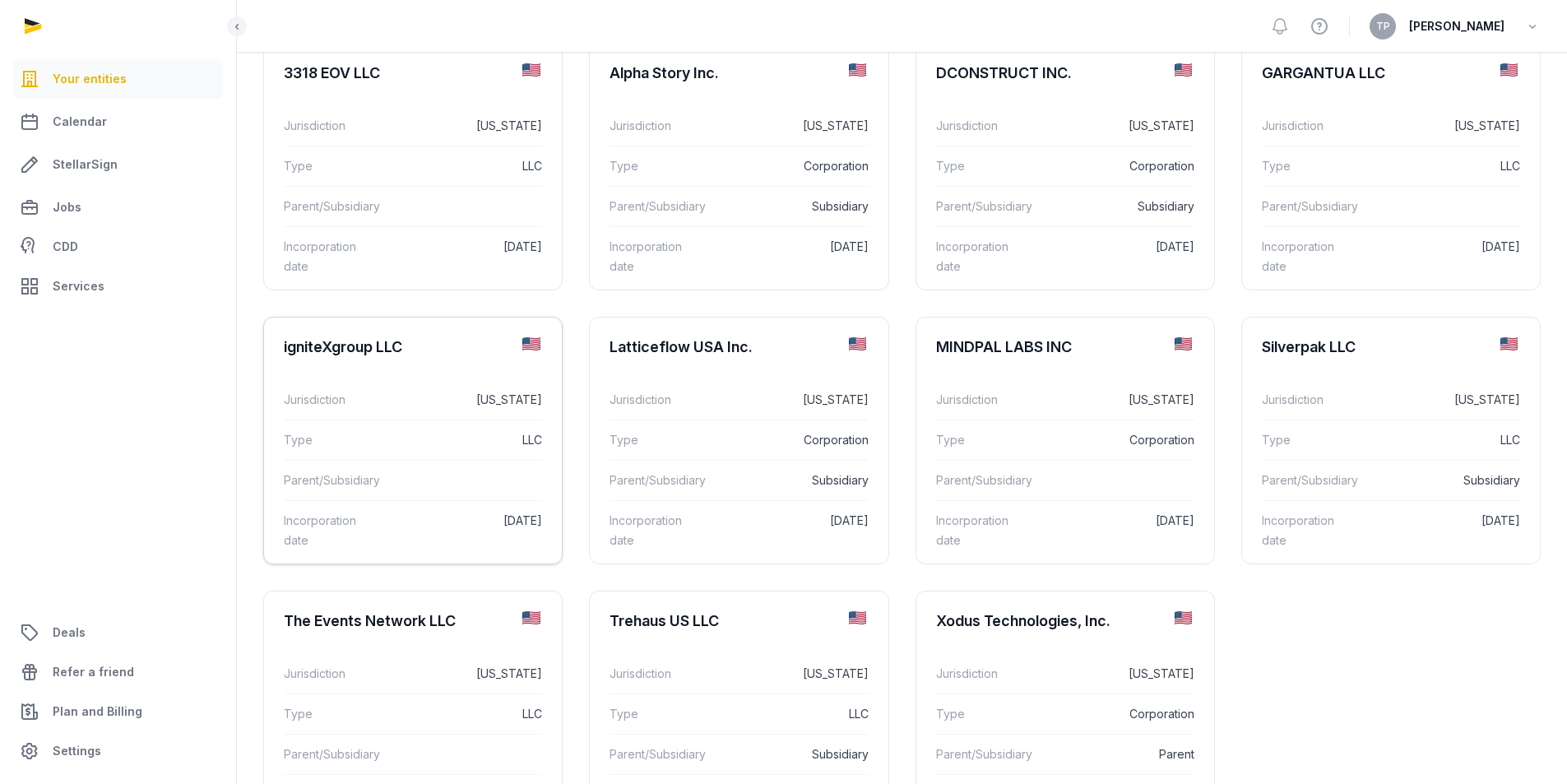
click at [482, 461] on div "Parent/Subsidiary" at bounding box center [413, 479] width 259 height 40
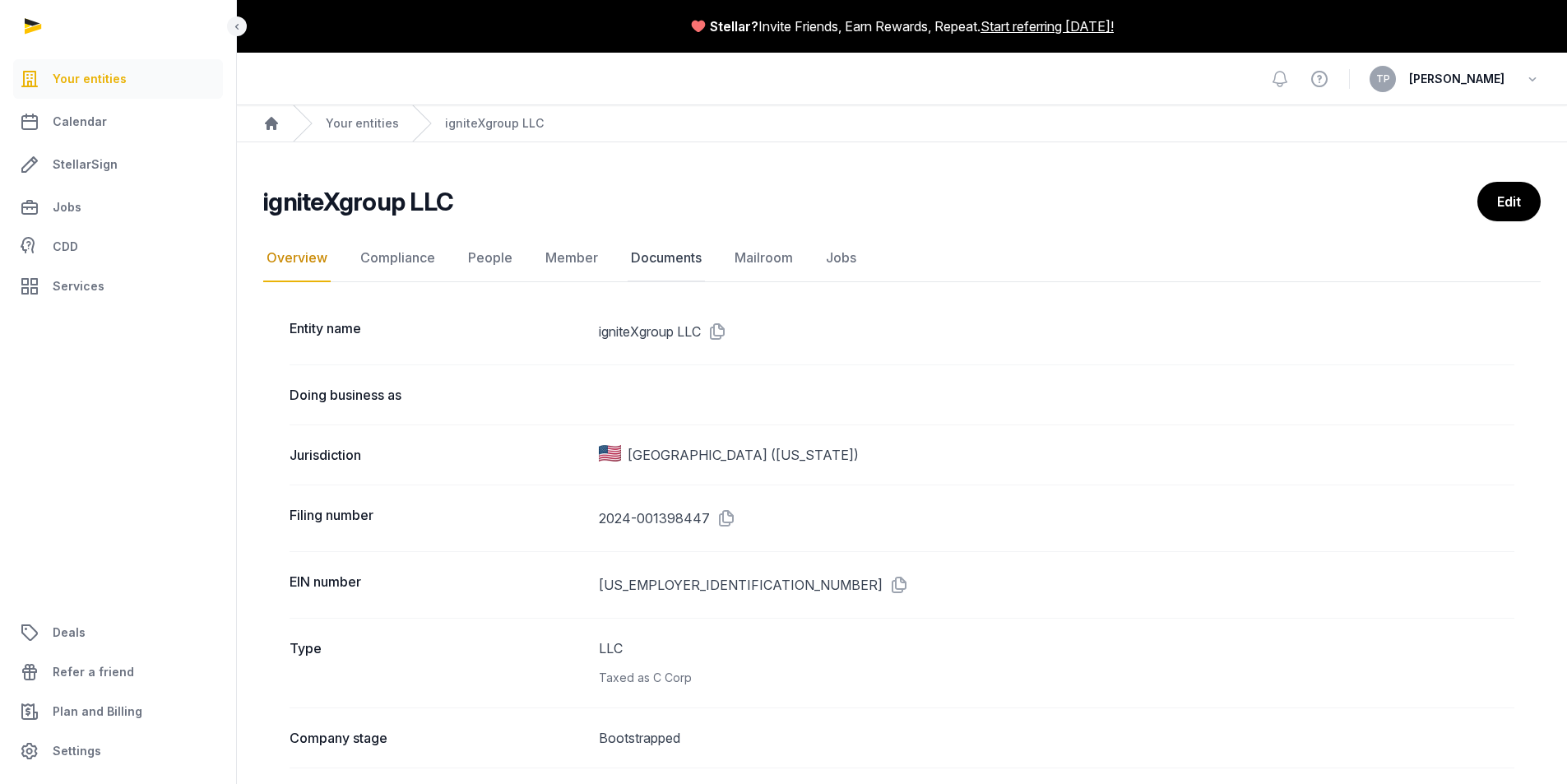
click at [640, 256] on link "Documents" at bounding box center [666, 258] width 77 height 48
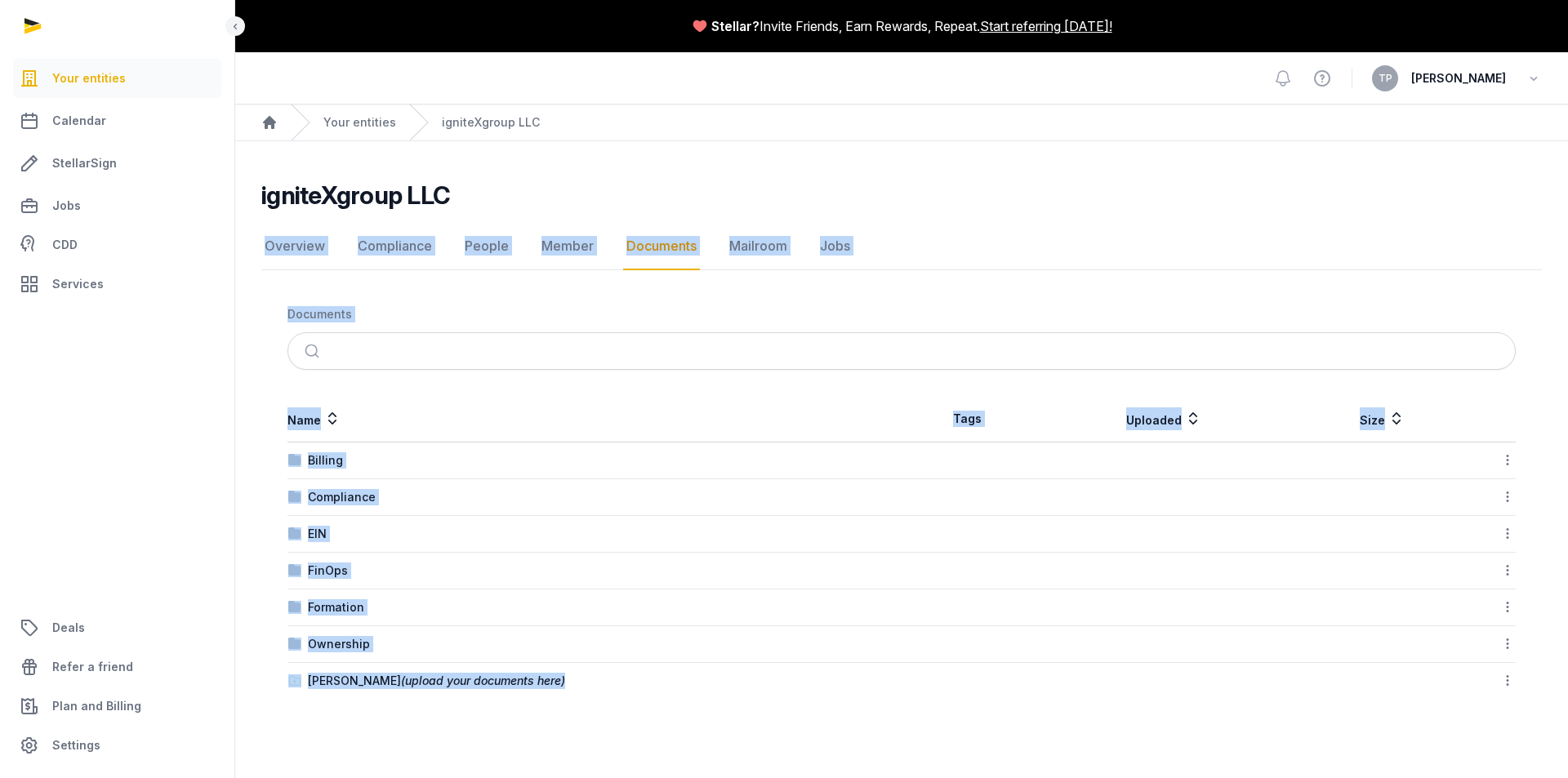
click at [516, 711] on main "igniteXgroup LLC Documents Overview Compliance People Member Documents Mailroom…" at bounding box center [902, 436] width 1333 height 590
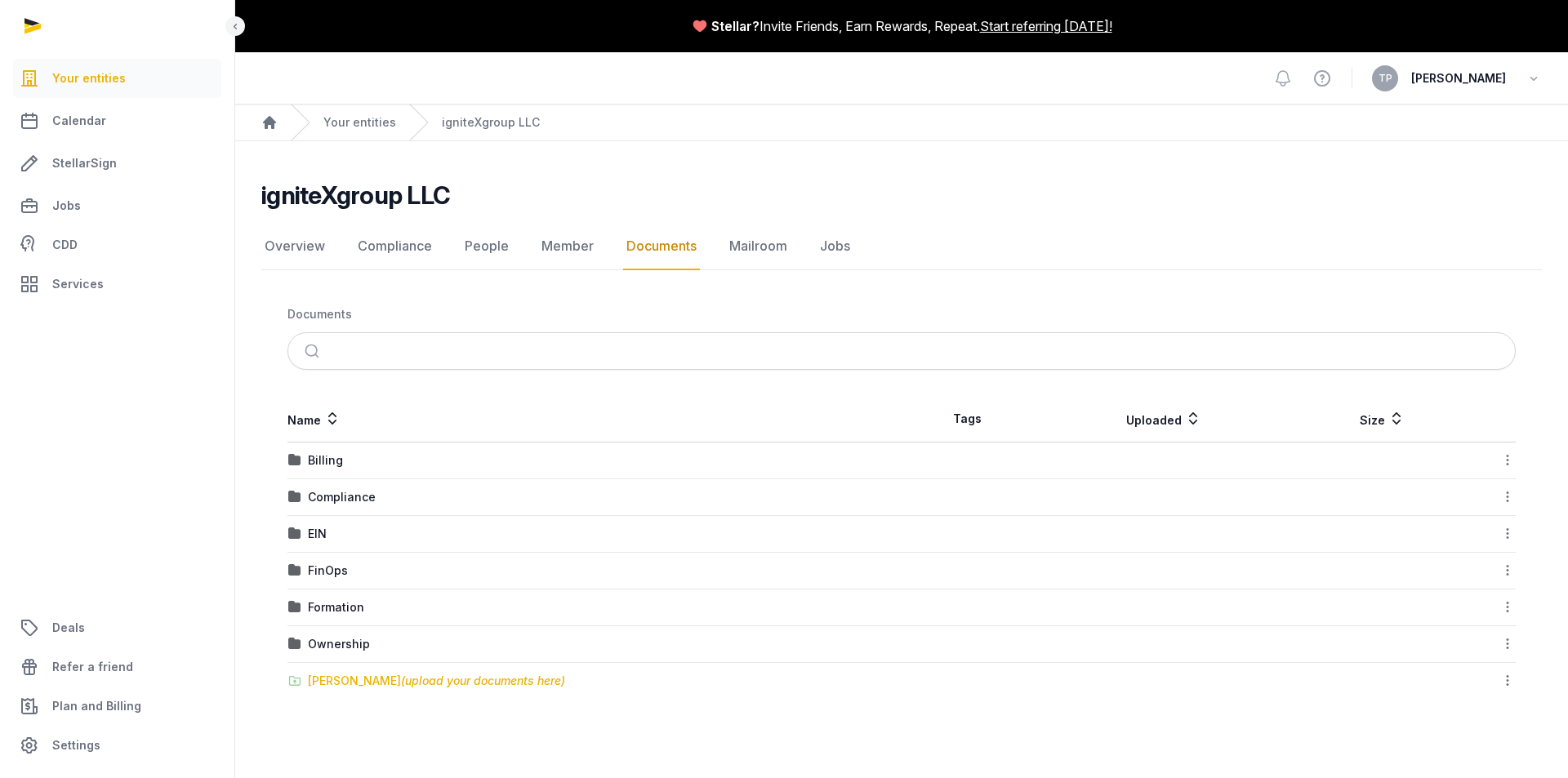
click at [367, 677] on div "[PERSON_NAME] (upload your documents here)" at bounding box center [436, 680] width 258 height 16
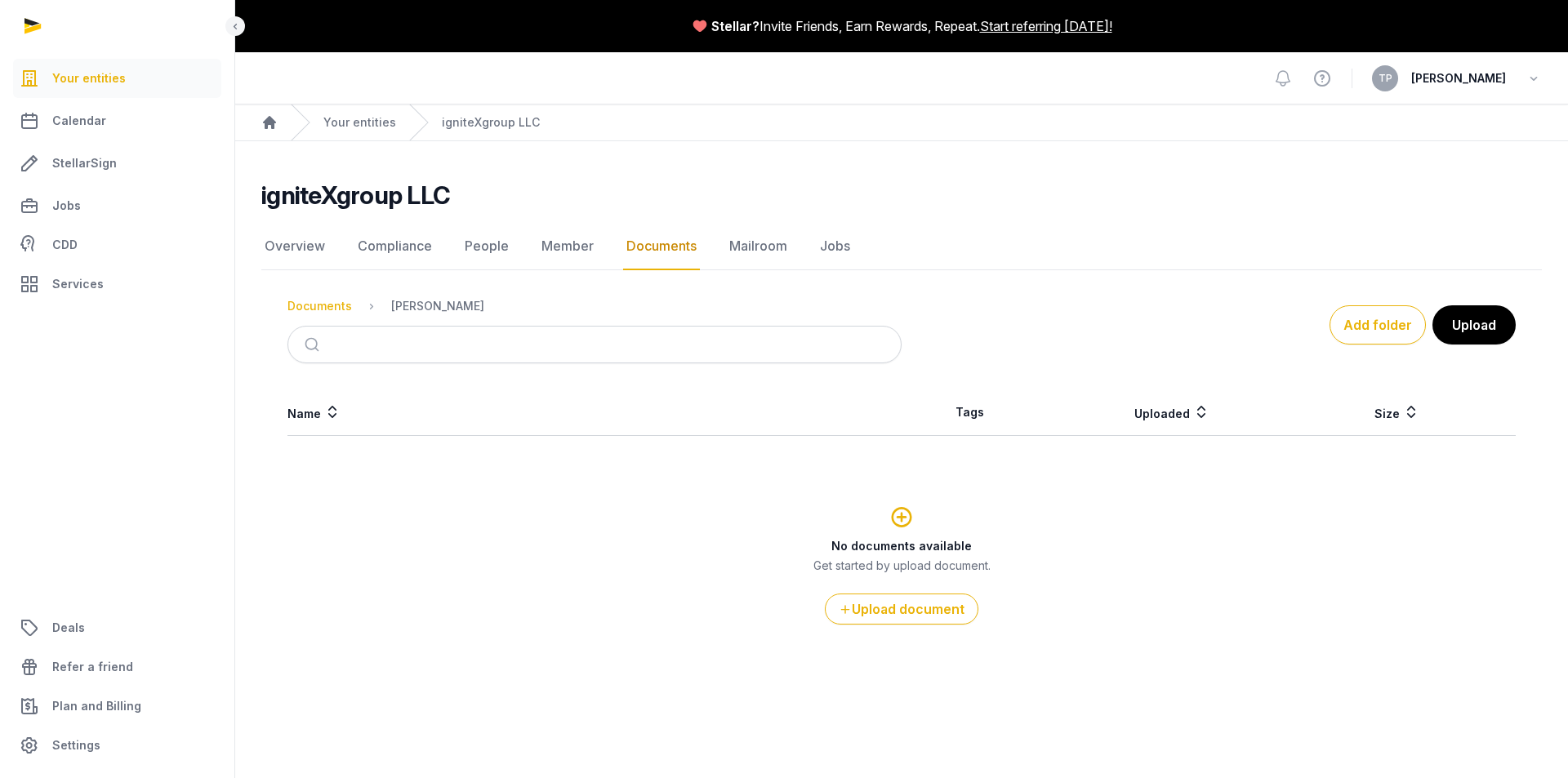
click at [318, 305] on div "Documents" at bounding box center [320, 306] width 65 height 16
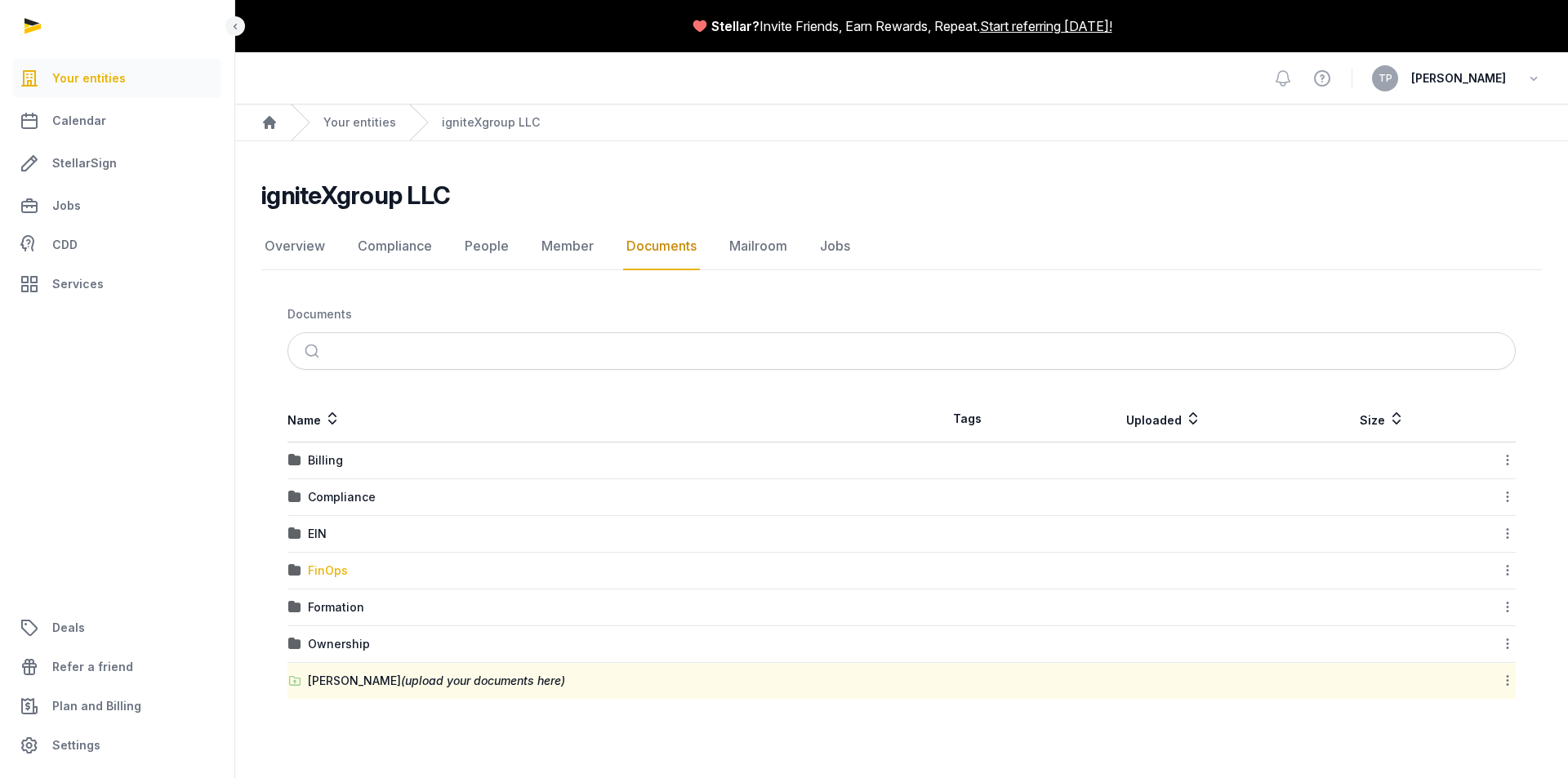
click at [327, 567] on div "FinOps" at bounding box center [327, 570] width 40 height 16
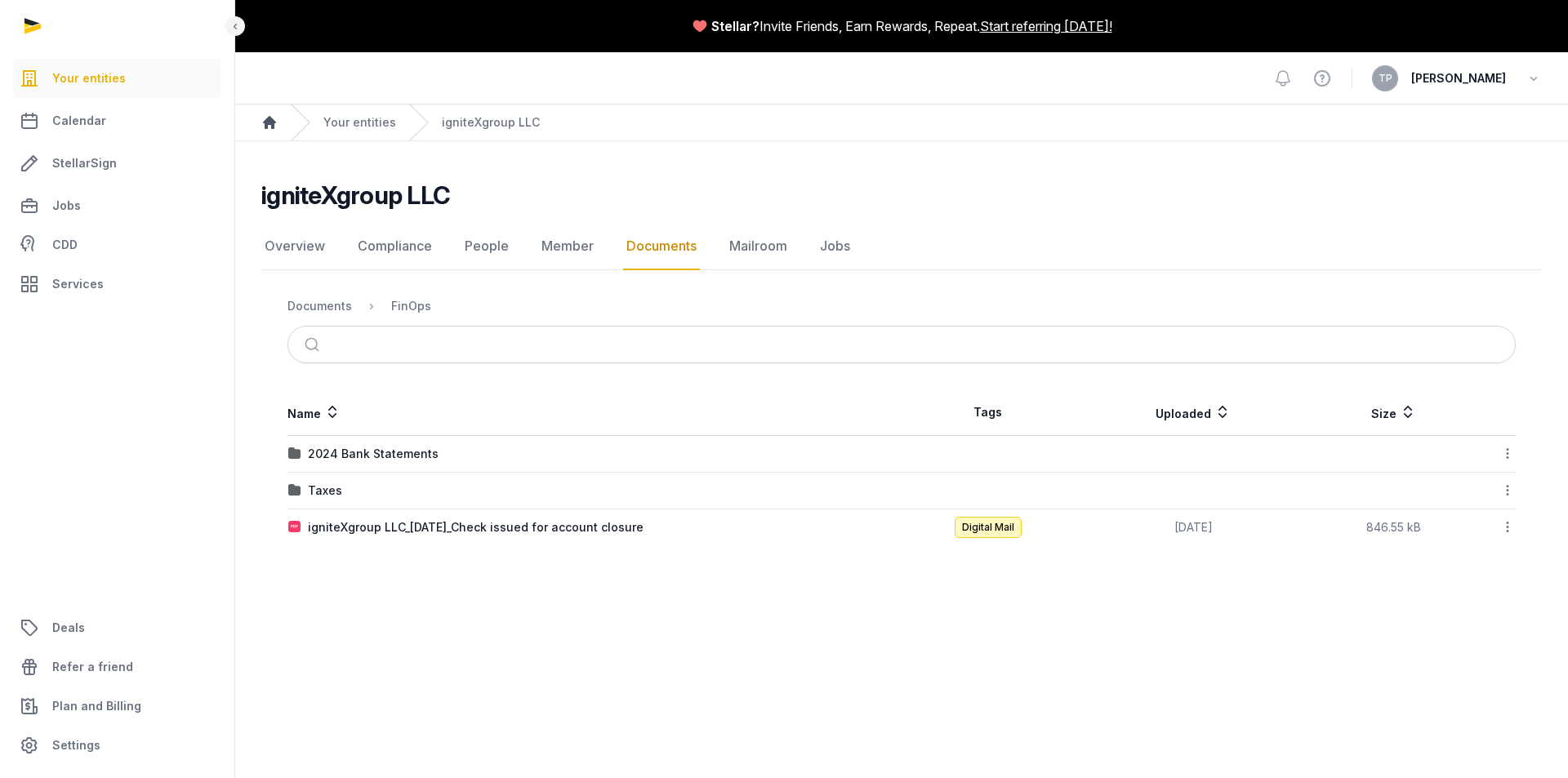
click at [275, 124] on icon "Breadcrumb" at bounding box center [269, 122] width 16 height 16
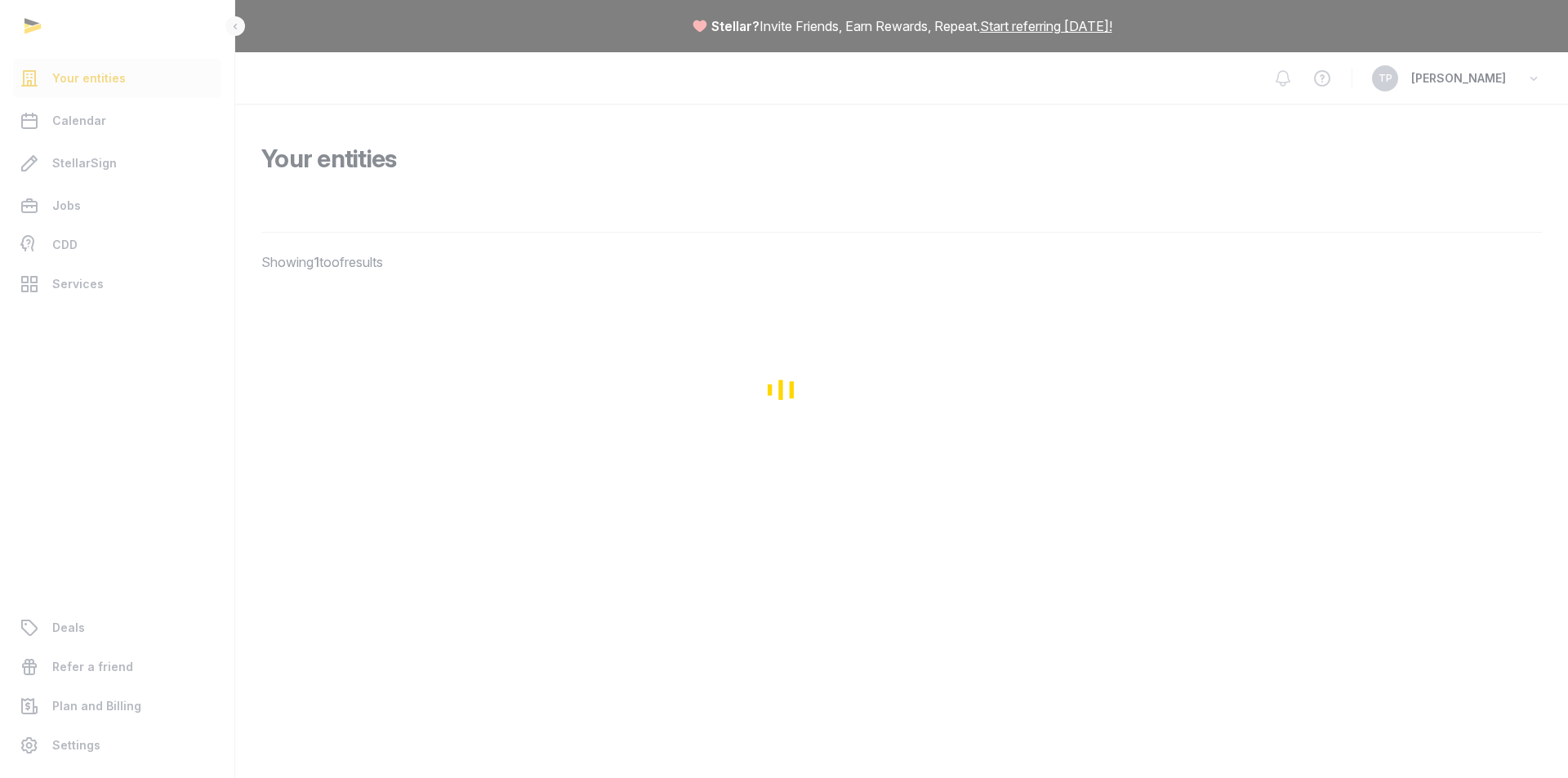
click at [275, 125] on div "Loading" at bounding box center [784, 389] width 1568 height 778
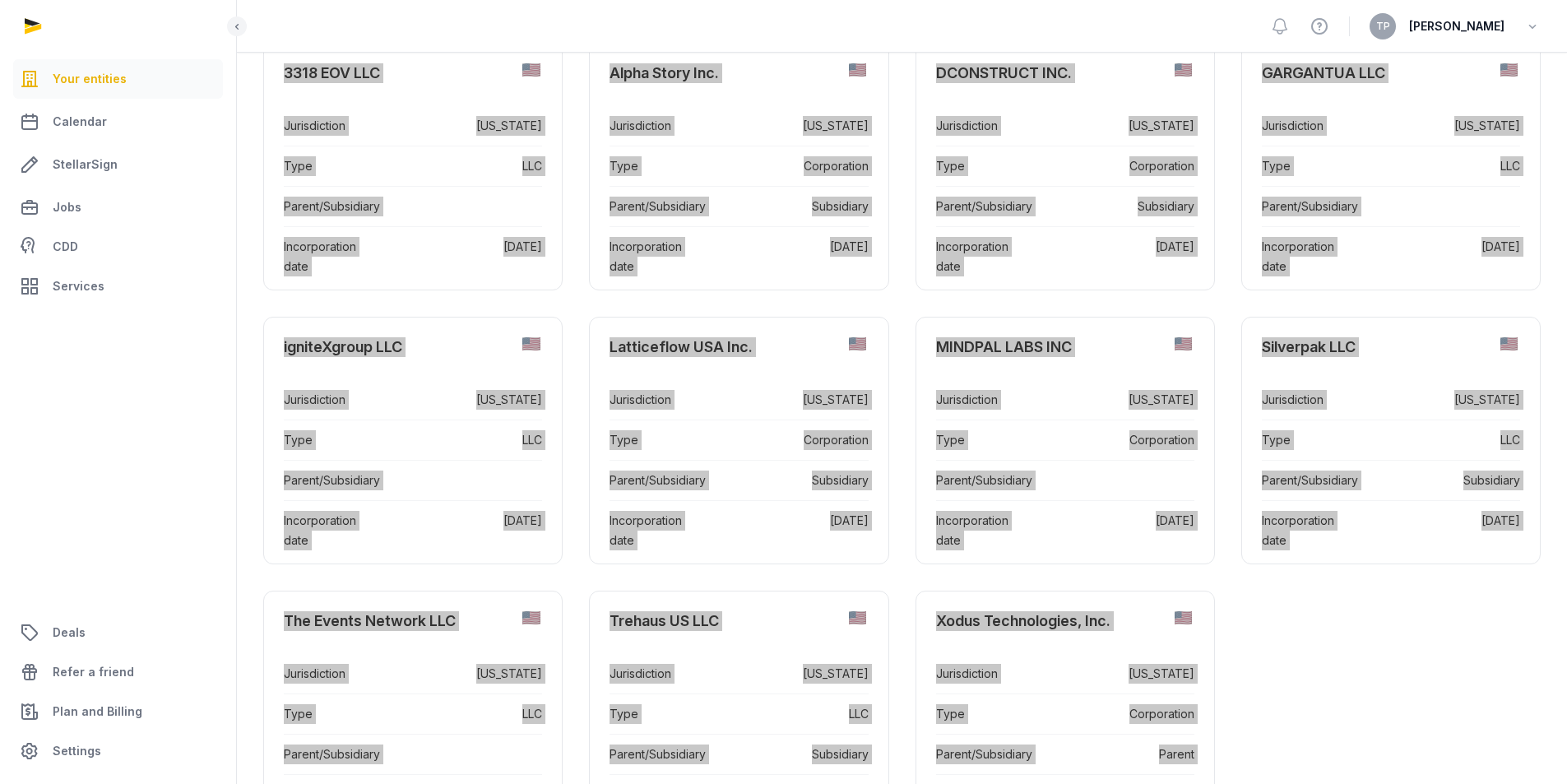
scroll to position [365, 0]
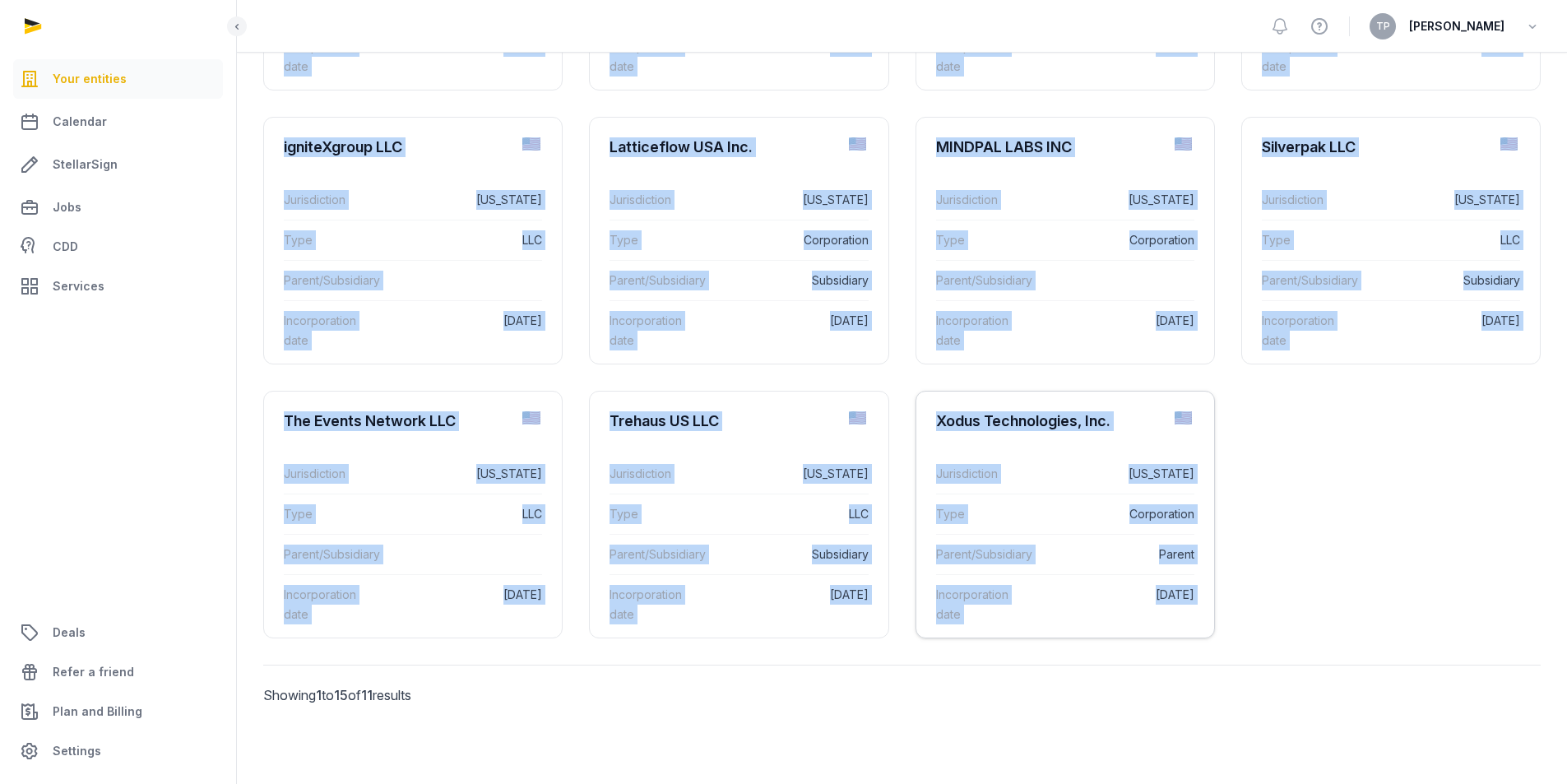
click at [985, 430] on div "Xodus Technologies, Inc." at bounding box center [1023, 420] width 175 height 20
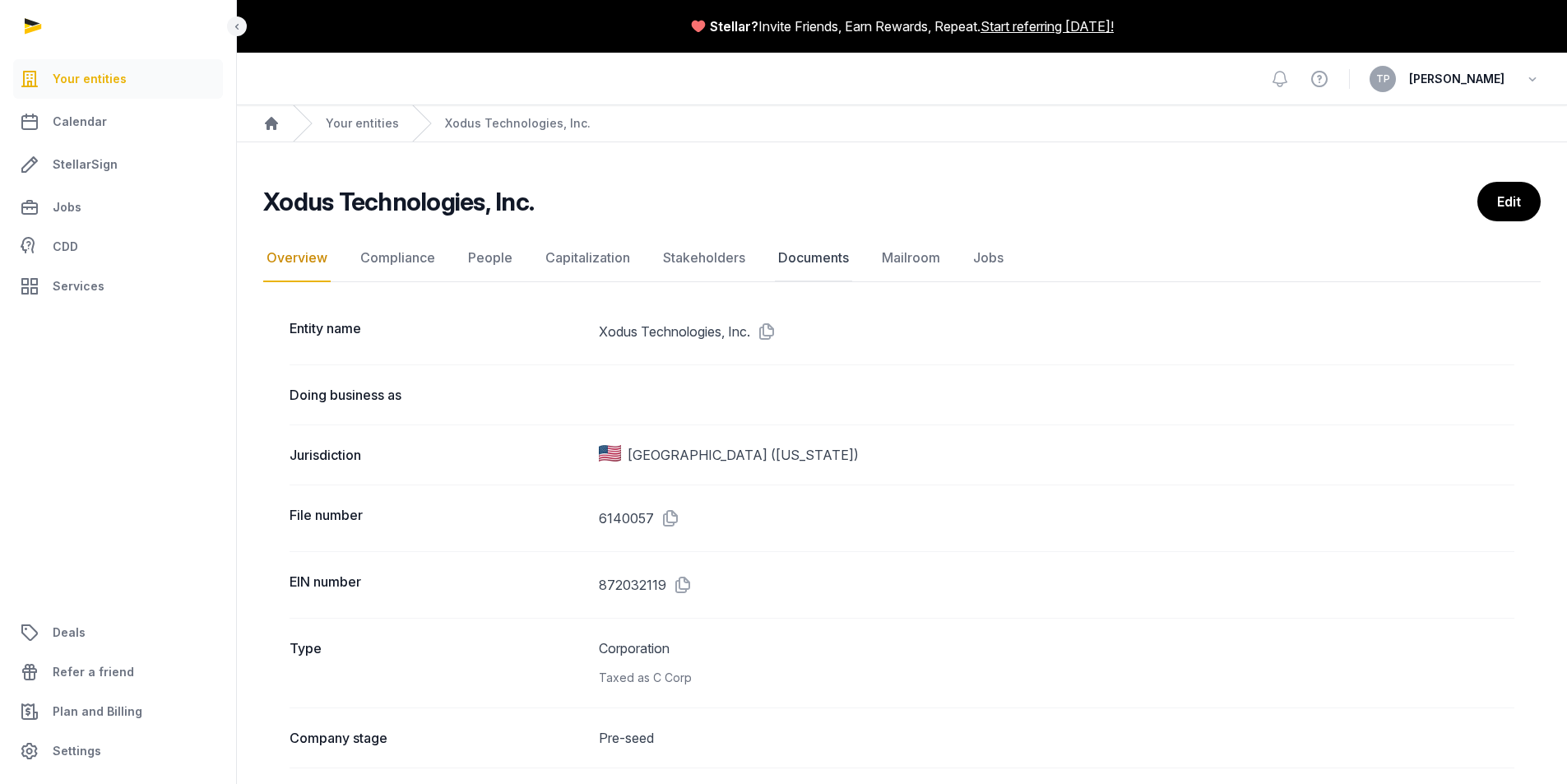
click at [840, 249] on link "Documents" at bounding box center [813, 258] width 77 height 48
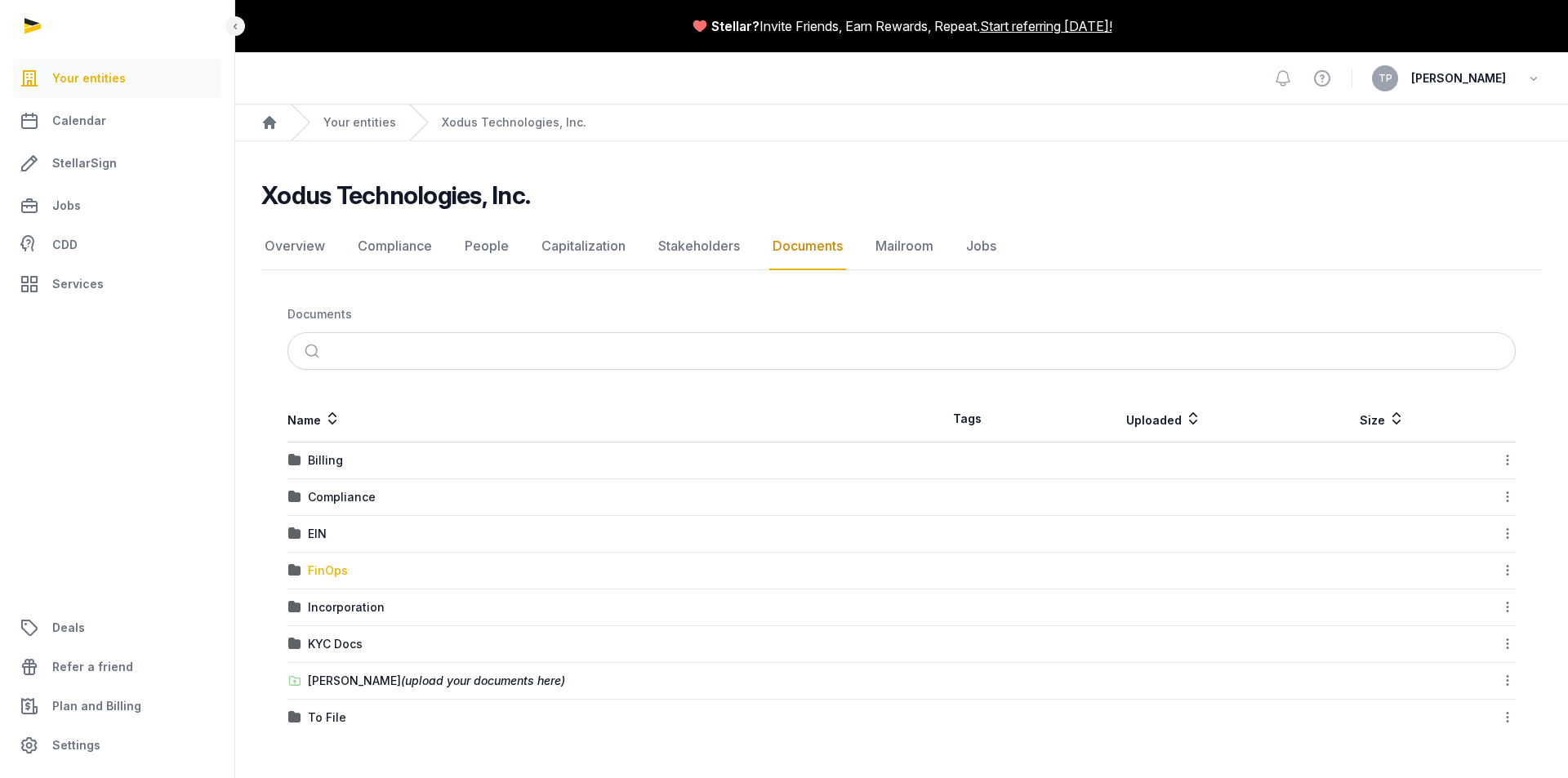
click at [329, 574] on div "FinOps" at bounding box center [327, 570] width 40 height 16
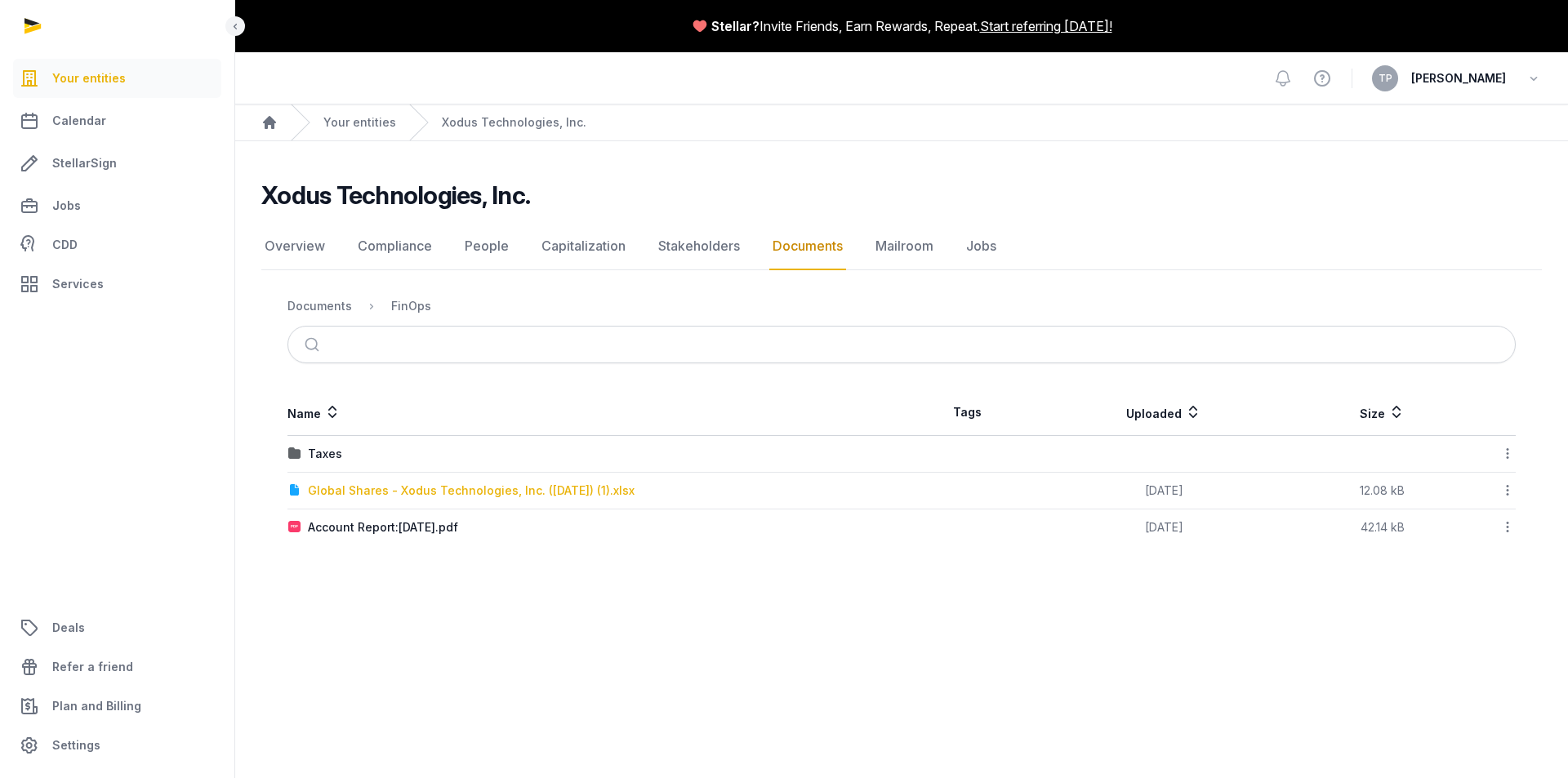
click at [495, 488] on div "Global Shares - Xodus Technologies, Inc. ([DATE]) (1).xlsx" at bounding box center [471, 490] width 326 height 16
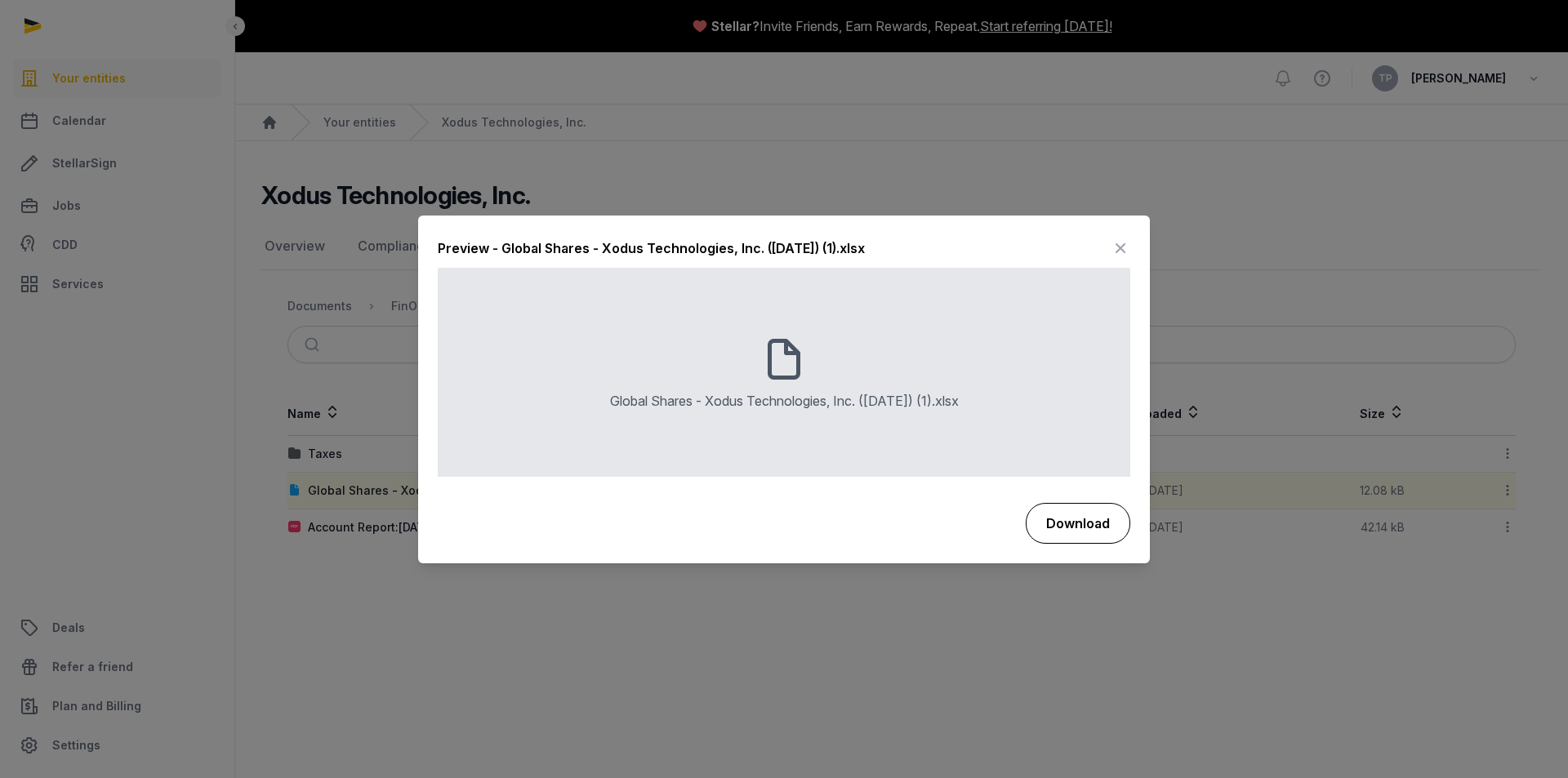
click at [1075, 511] on button "Download" at bounding box center [1078, 523] width 105 height 41
click at [1117, 249] on icon at bounding box center [1120, 249] width 20 height 26
click at [1117, 249] on nav "Overview Compliance People Capitalization Stakeholders Documents Mailroom Jobs" at bounding box center [901, 246] width 1280 height 48
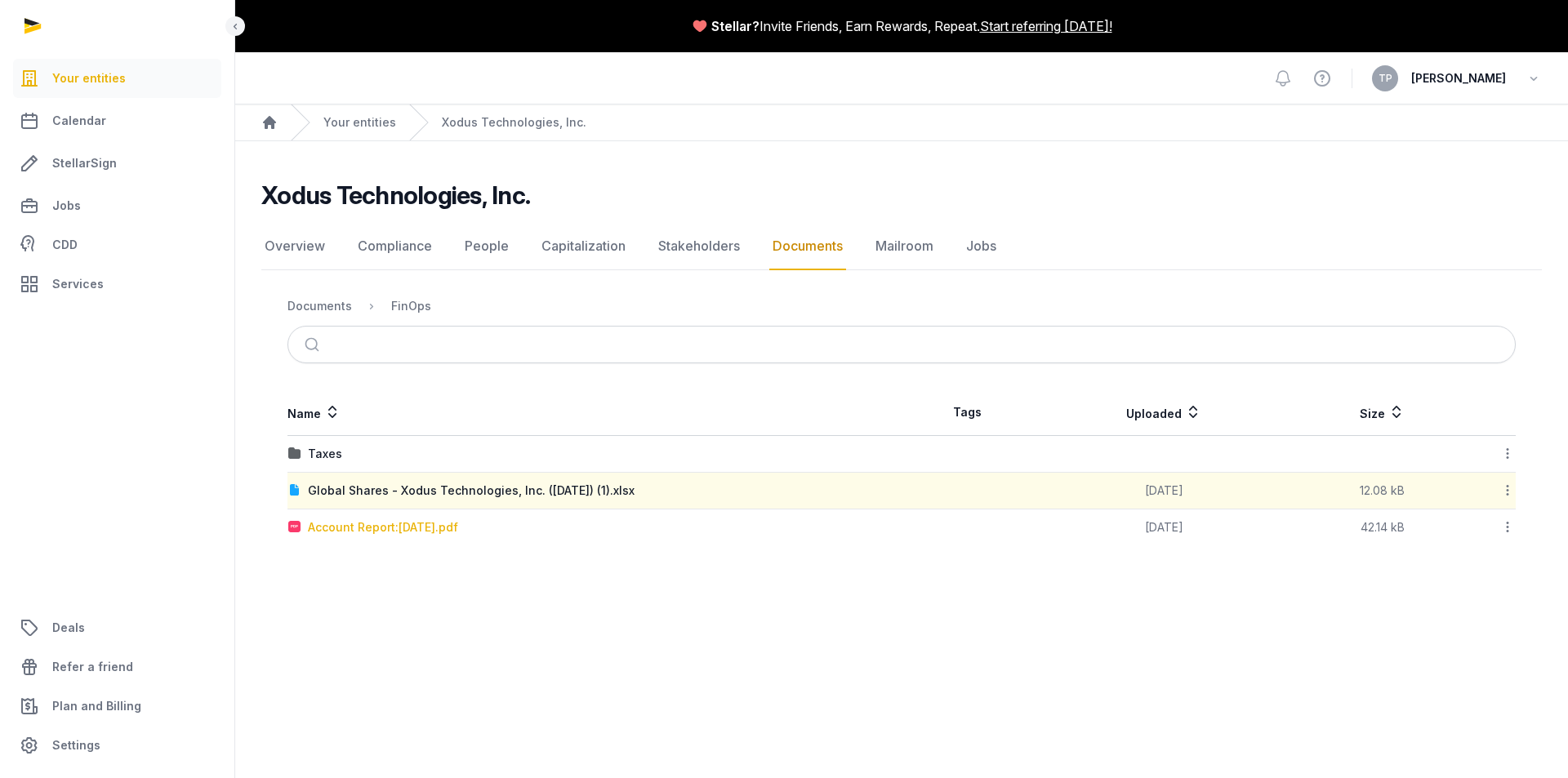
click at [347, 523] on div "Account Report:[DATE].pdf" at bounding box center [382, 527] width 150 height 16
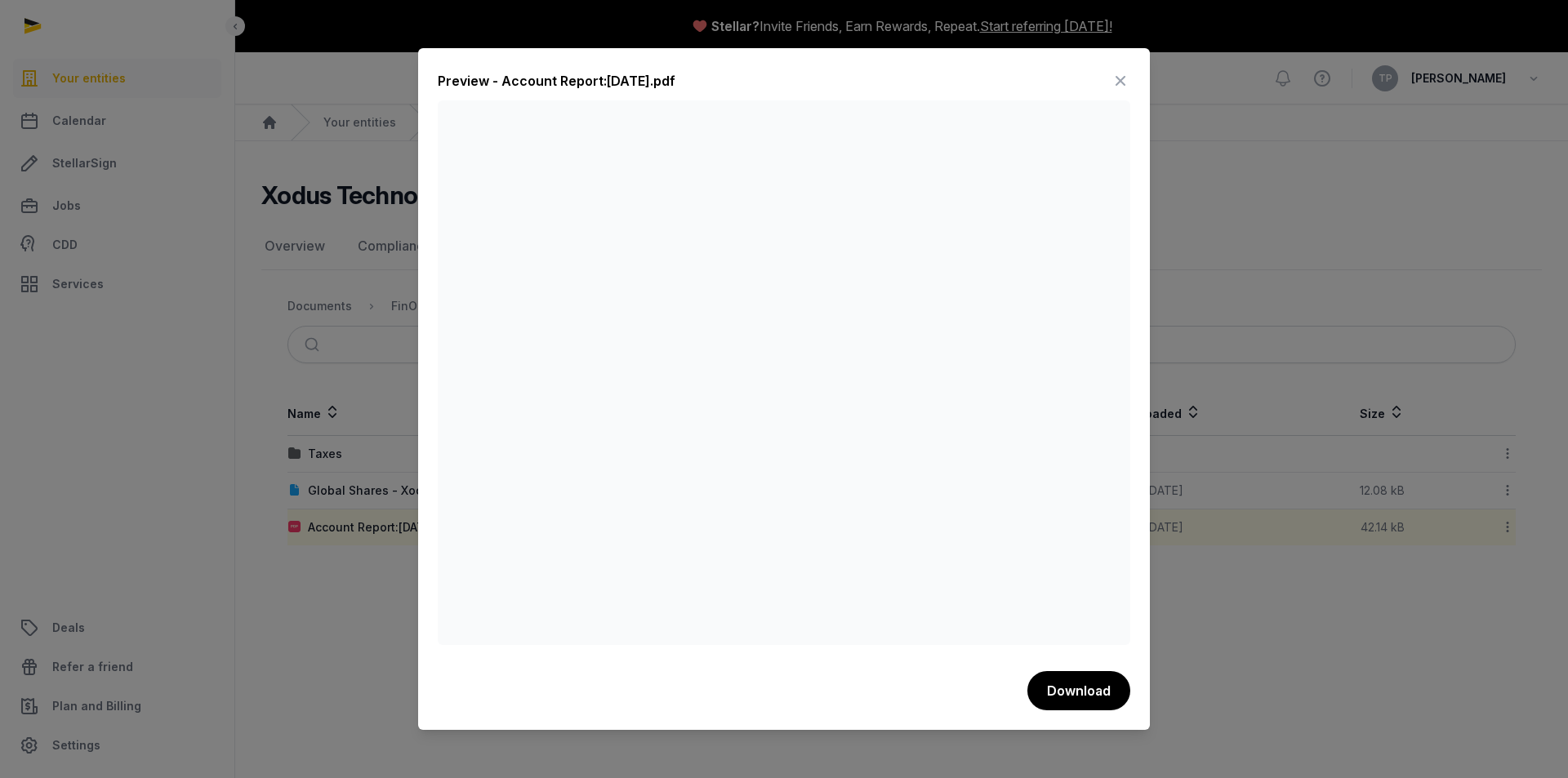
click at [1121, 75] on icon at bounding box center [1120, 81] width 20 height 26
